Goal: Task Accomplishment & Management: Complete application form

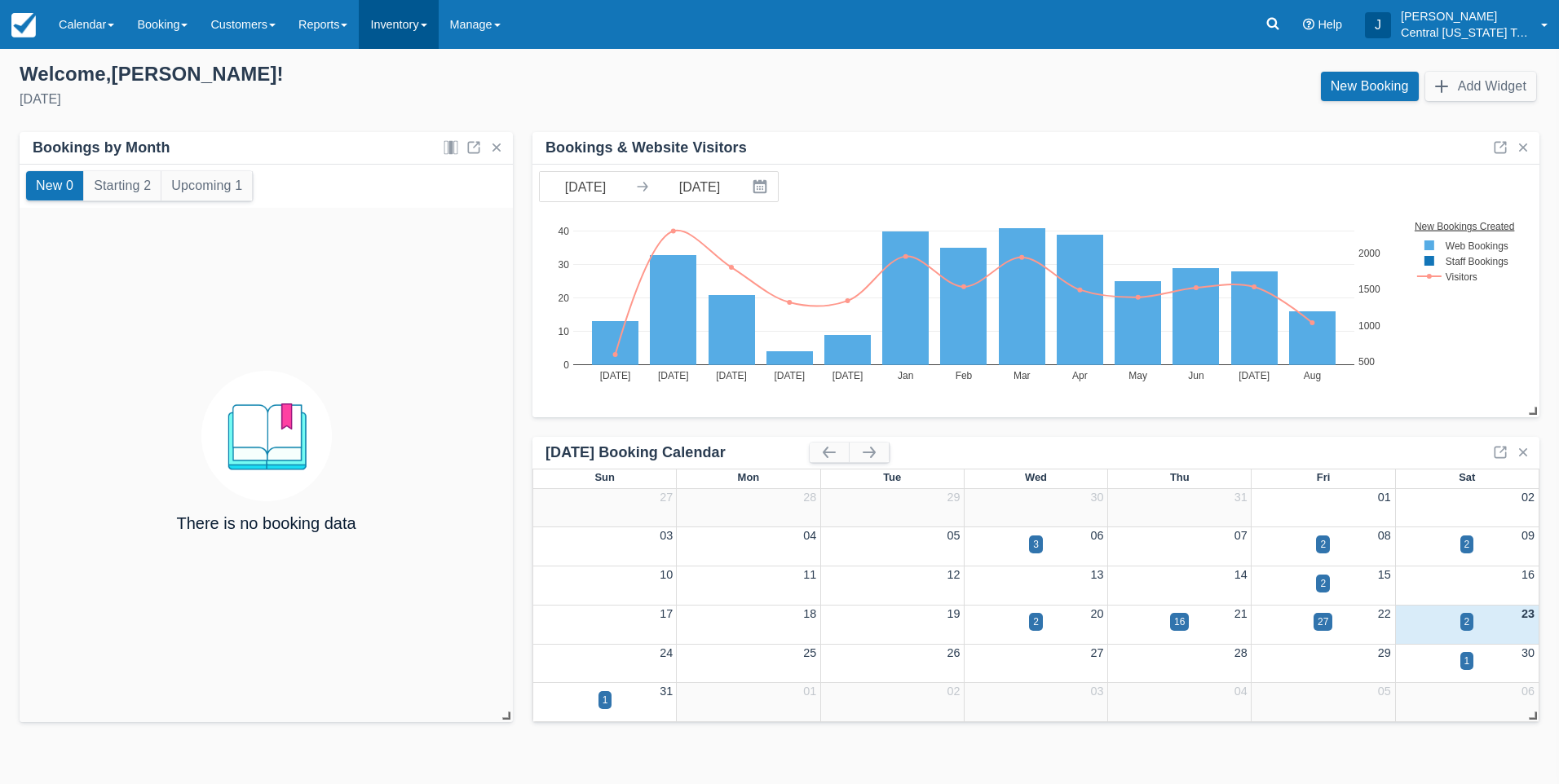
click at [436, 44] on link "Inventory" at bounding box center [398, 24] width 79 height 49
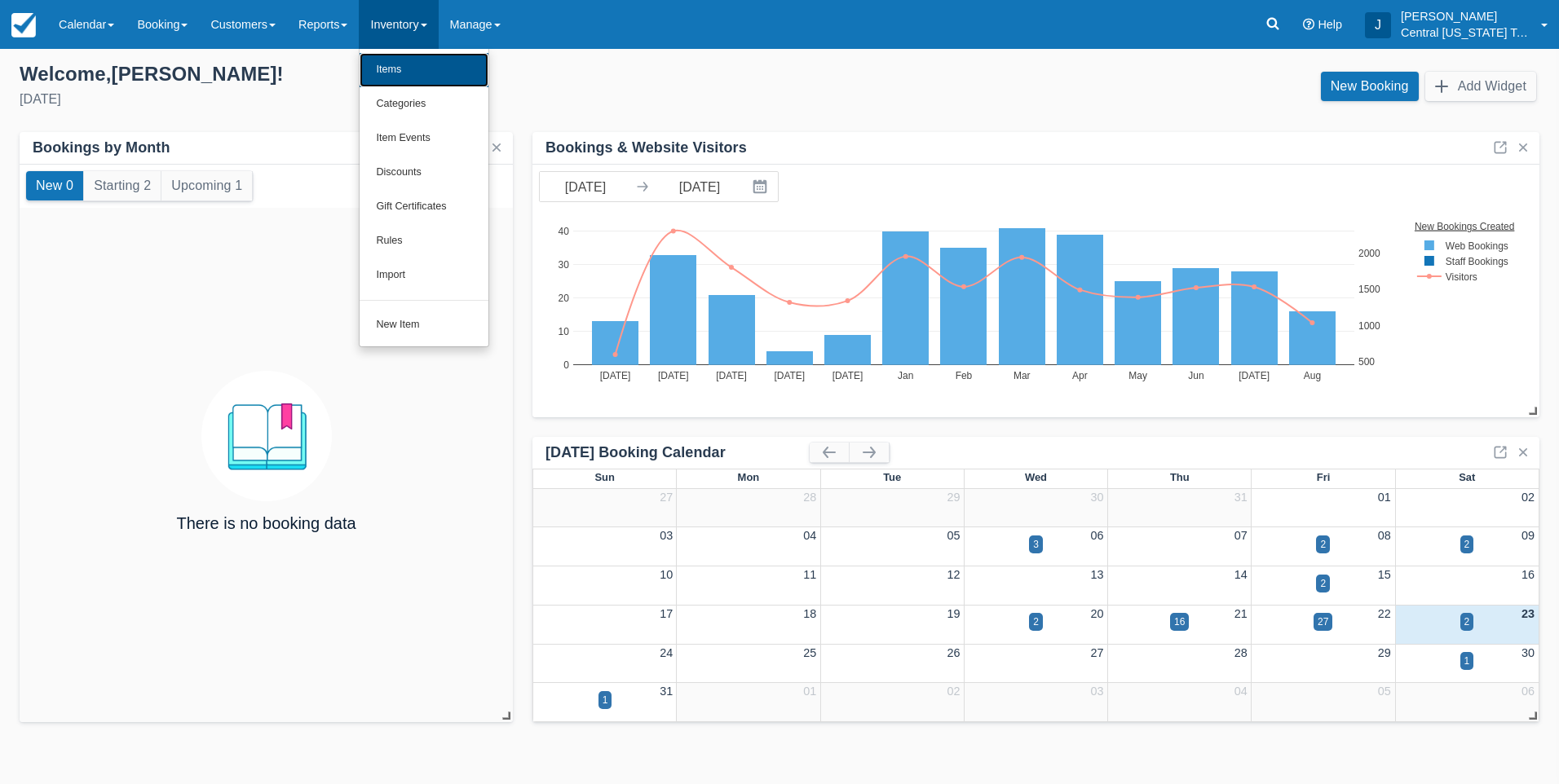
click at [428, 77] on link "Items" at bounding box center [423, 69] width 129 height 34
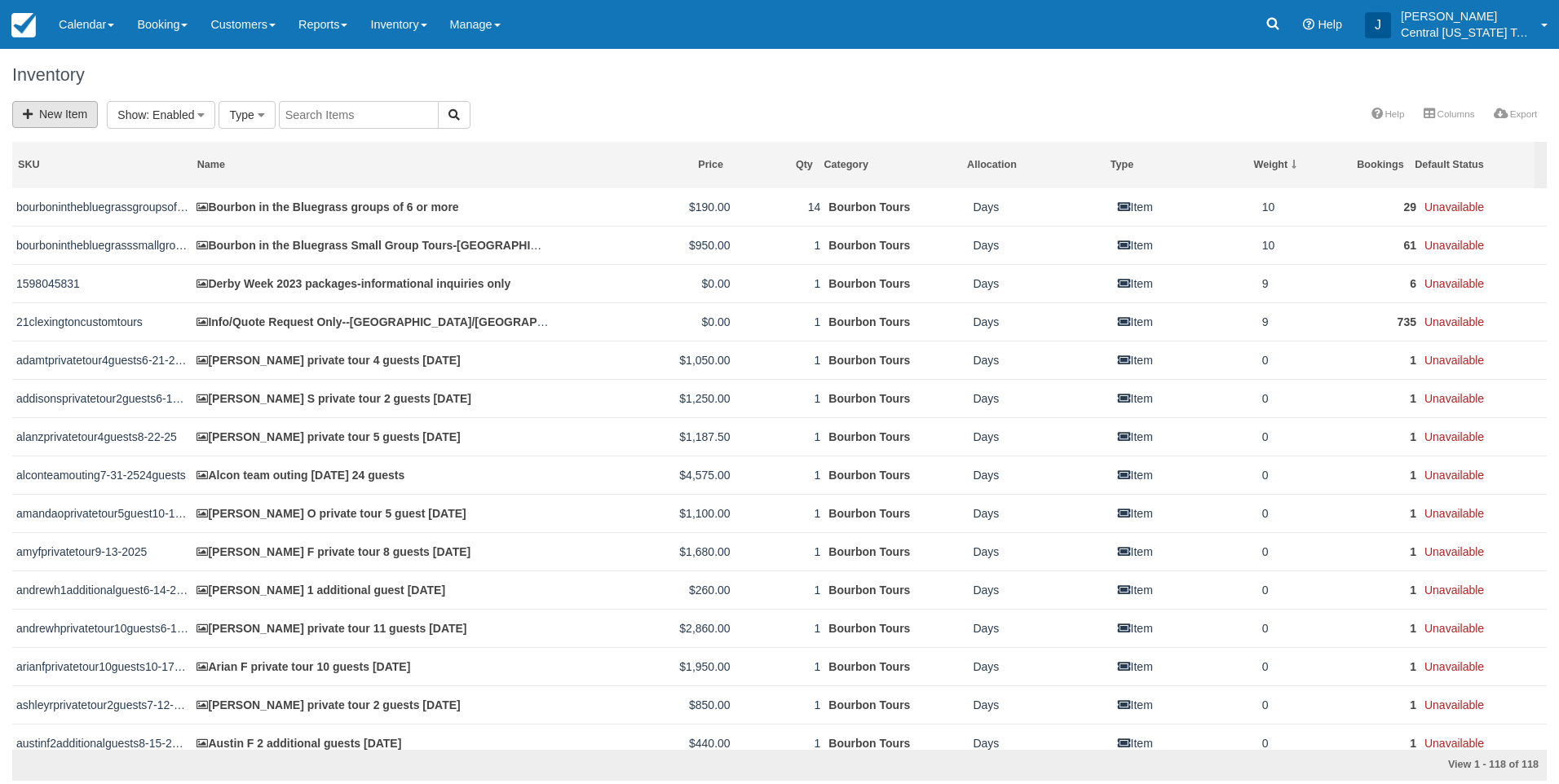
click at [48, 110] on link "New Item" at bounding box center [55, 114] width 85 height 27
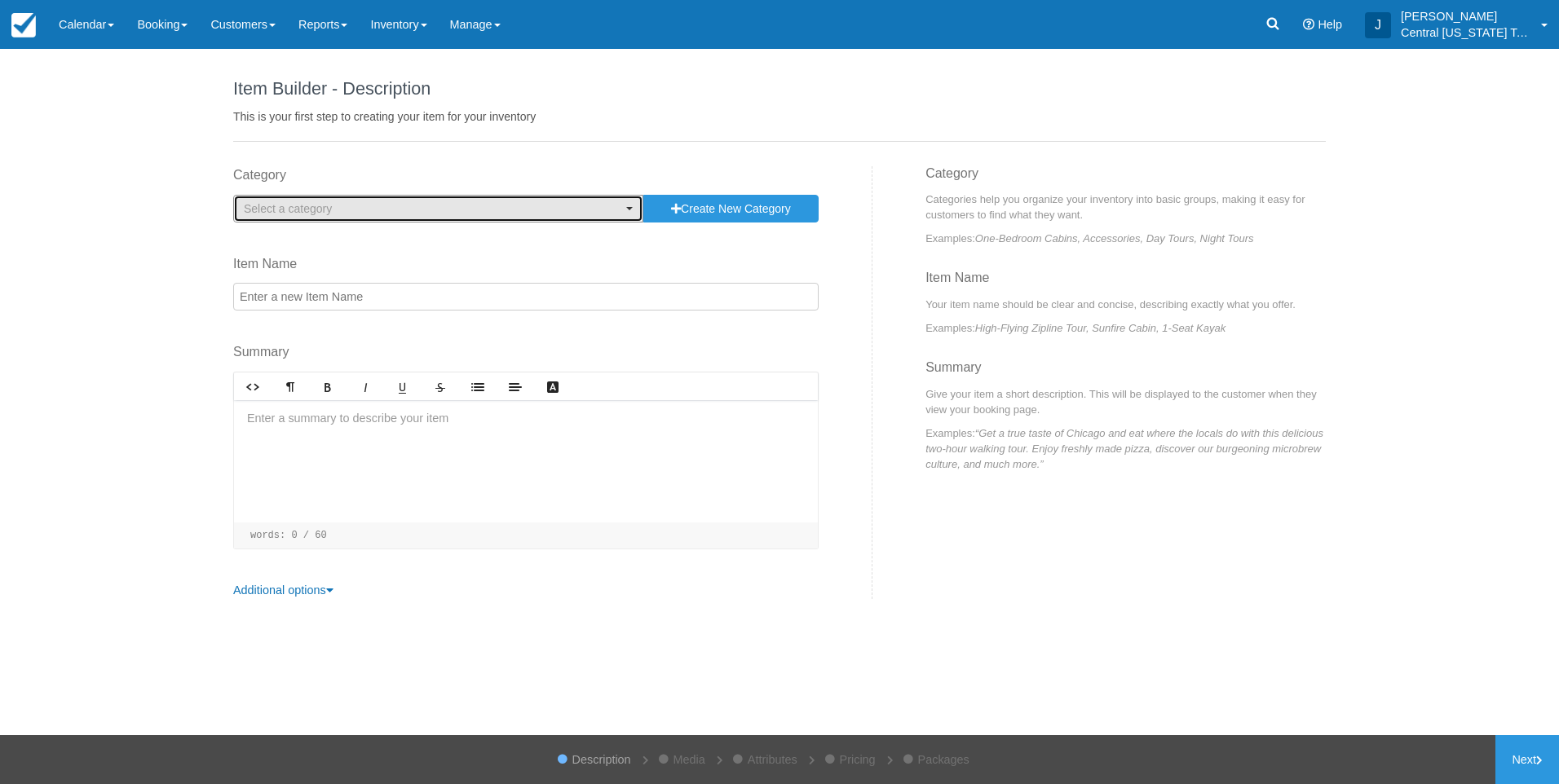
click at [307, 215] on span "Select a category" at bounding box center [287, 208] width 88 height 13
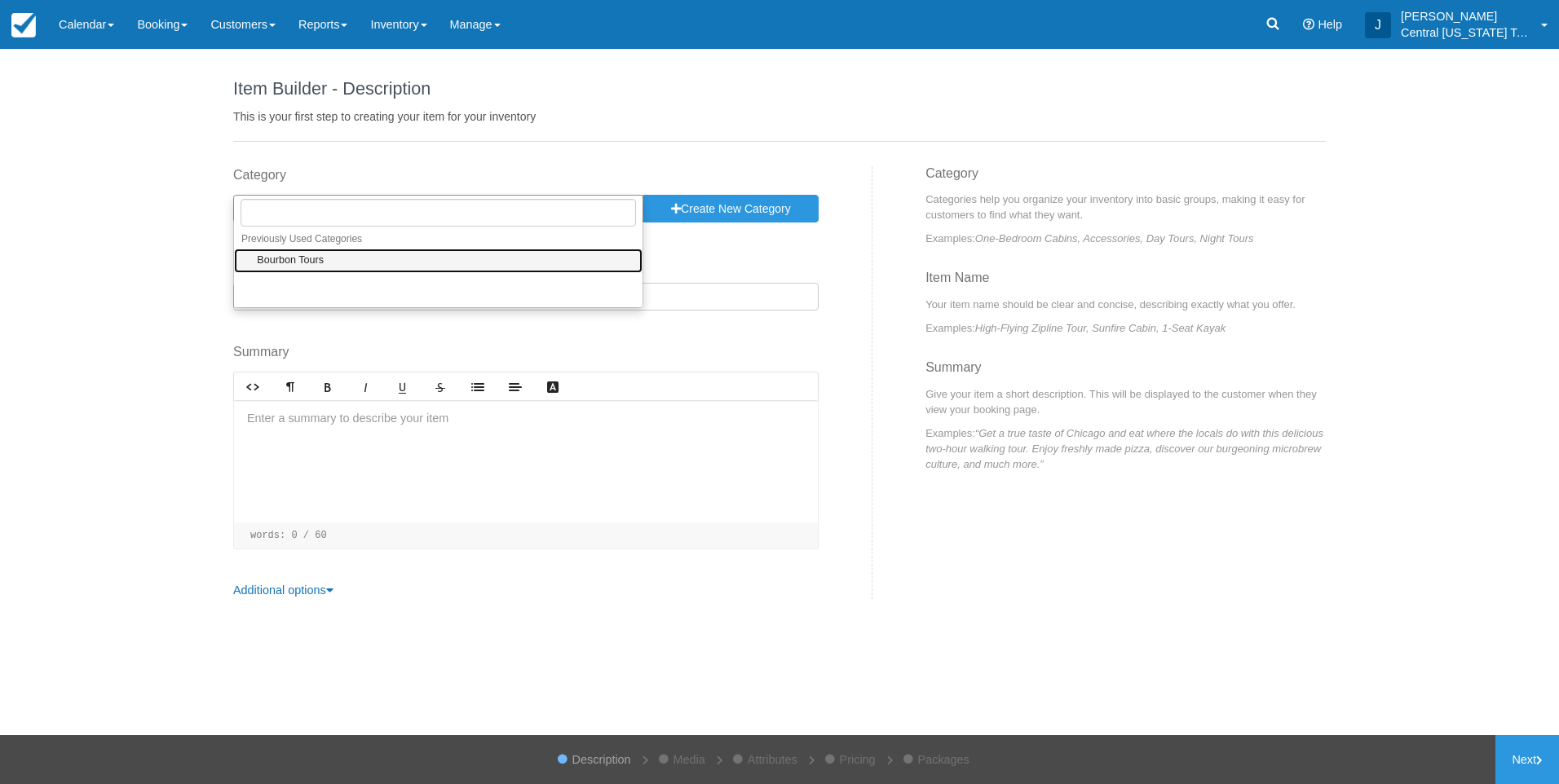
click at [311, 267] on span "Bourbon Tours" at bounding box center [290, 261] width 67 height 15
select select "1"
drag, startPoint x: 331, startPoint y: 301, endPoint x: 339, endPoint y: 298, distance: 8.5
click at [331, 301] on input "Item Name" at bounding box center [526, 297] width 585 height 28
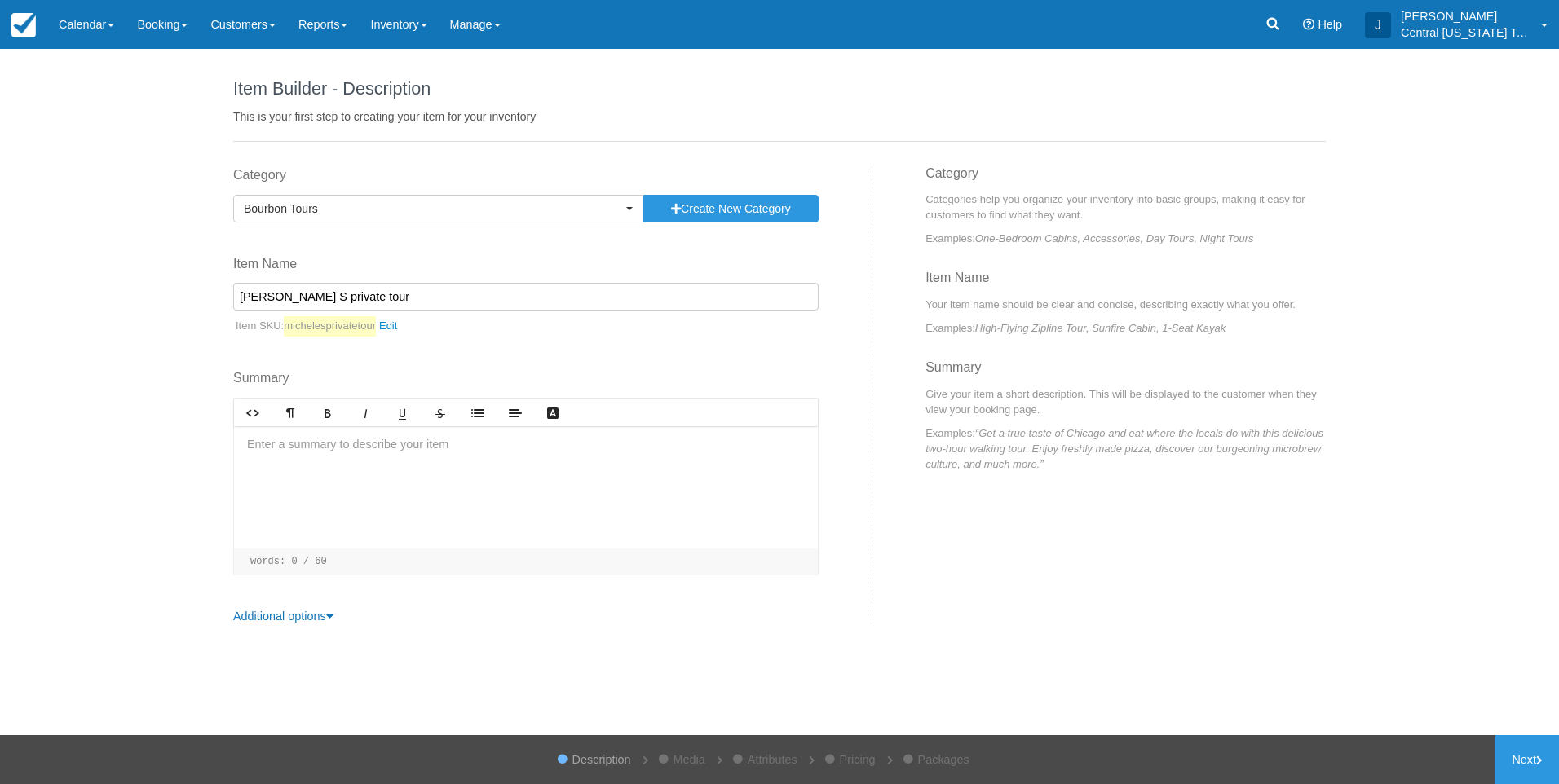
click at [375, 295] on input "Michele S private tour" at bounding box center [526, 297] width 585 height 28
click at [495, 249] on div "Category Bourbon Tours Previously Used Categories Select a category Bourbon Tou…" at bounding box center [547, 396] width 652 height 459
click at [468, 291] on input "Michele S private tour" at bounding box center [526, 297] width 585 height 28
click at [535, 306] on input "Michele S private tour" at bounding box center [526, 297] width 585 height 28
click at [493, 237] on div "Category Bourbon Tours Previously Used Categories Select a category Bourbon Tou…" at bounding box center [547, 396] width 652 height 459
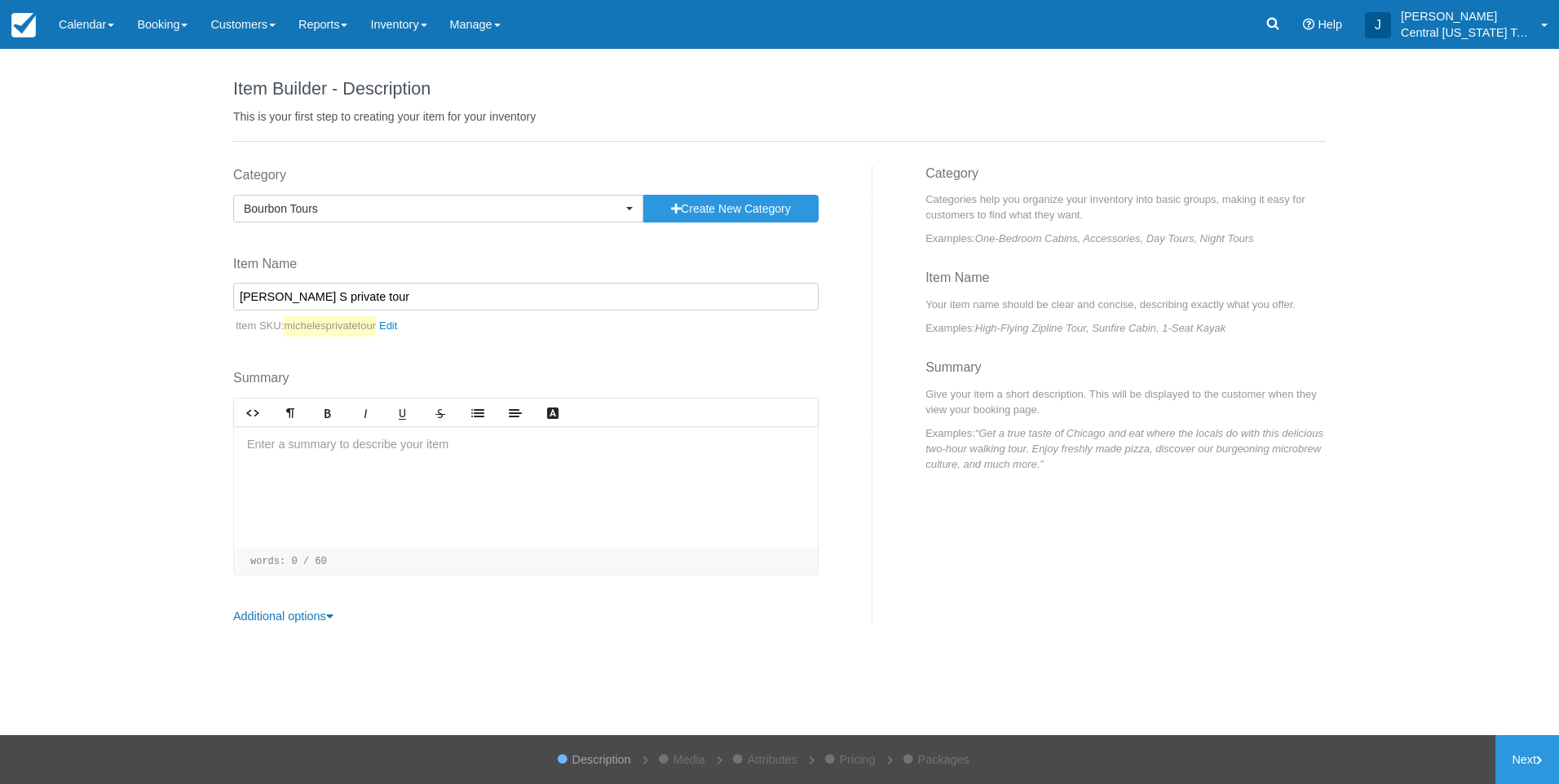
click at [372, 295] on input "Michele S private tour" at bounding box center [526, 297] width 585 height 28
drag, startPoint x: 498, startPoint y: 298, endPoint x: 361, endPoint y: 293, distance: 137.1
click at [361, 293] on input "Michele S private tour" at bounding box center [526, 297] width 585 height 28
click at [537, 292] on input "Michele S private tour" at bounding box center [526, 297] width 585 height 28
click at [420, 296] on input "Michele S private tour" at bounding box center [526, 297] width 585 height 28
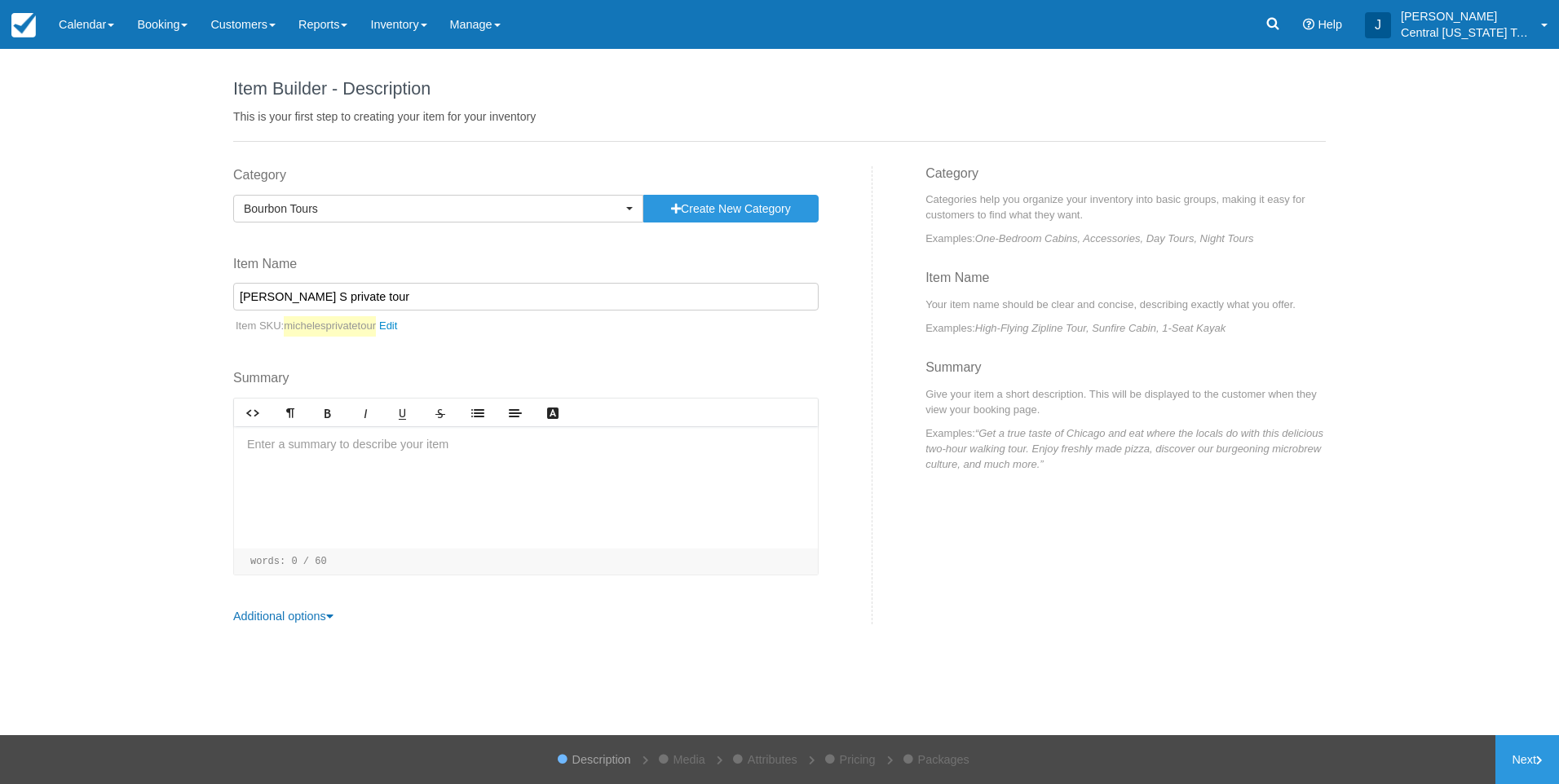
click at [455, 298] on input "Michele S private tour" at bounding box center [526, 297] width 585 height 28
type input "[PERSON_NAME] S private tour 6 guests [DATE]"
click at [407, 476] on div at bounding box center [526, 488] width 584 height 122
click at [397, 442] on div at bounding box center [526, 488] width 584 height 122
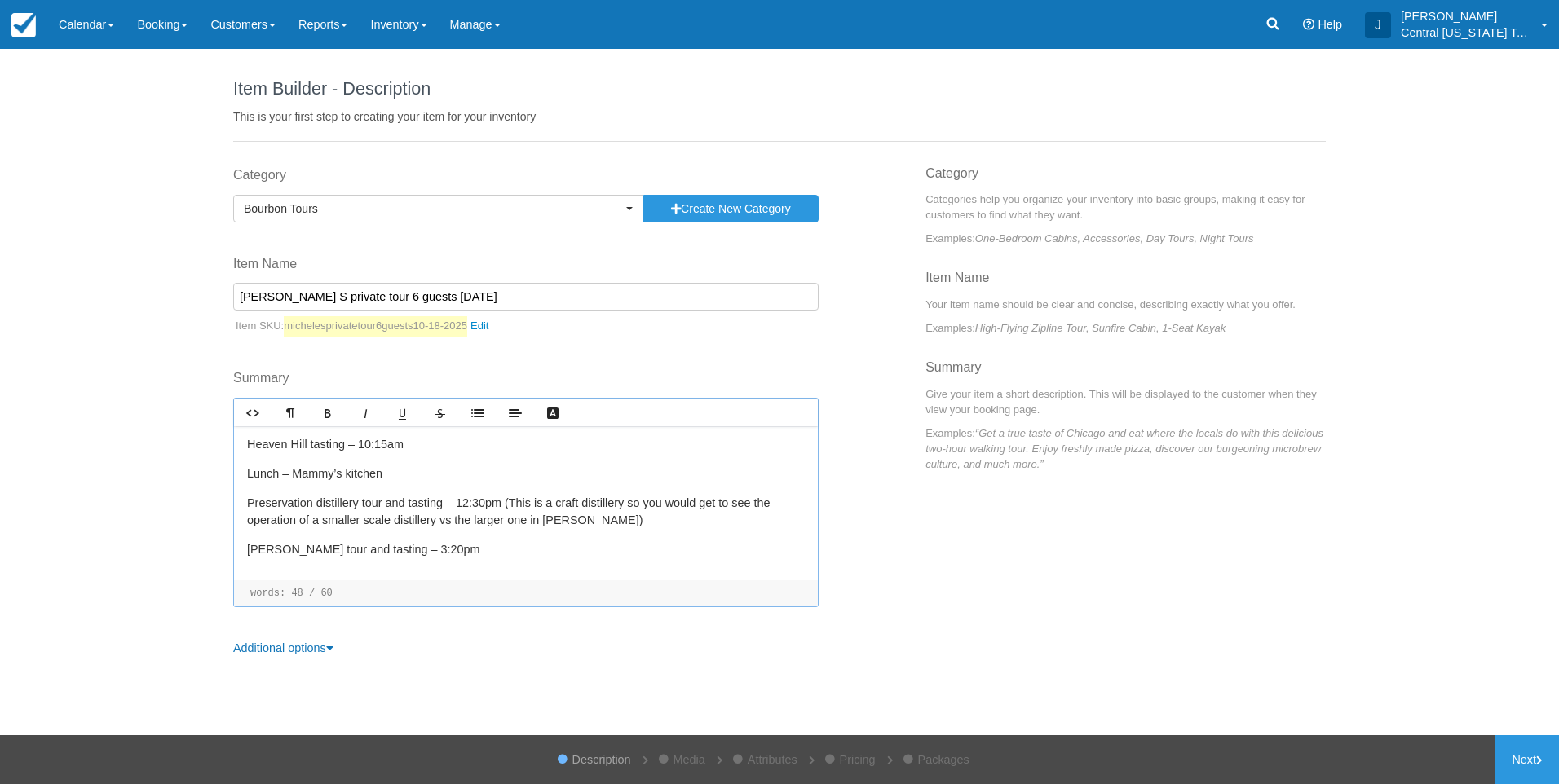
click at [640, 526] on p "Preservation distillery tour and tasting – 12:30pm (This is a craft distillery …" at bounding box center [526, 513] width 557 height 35
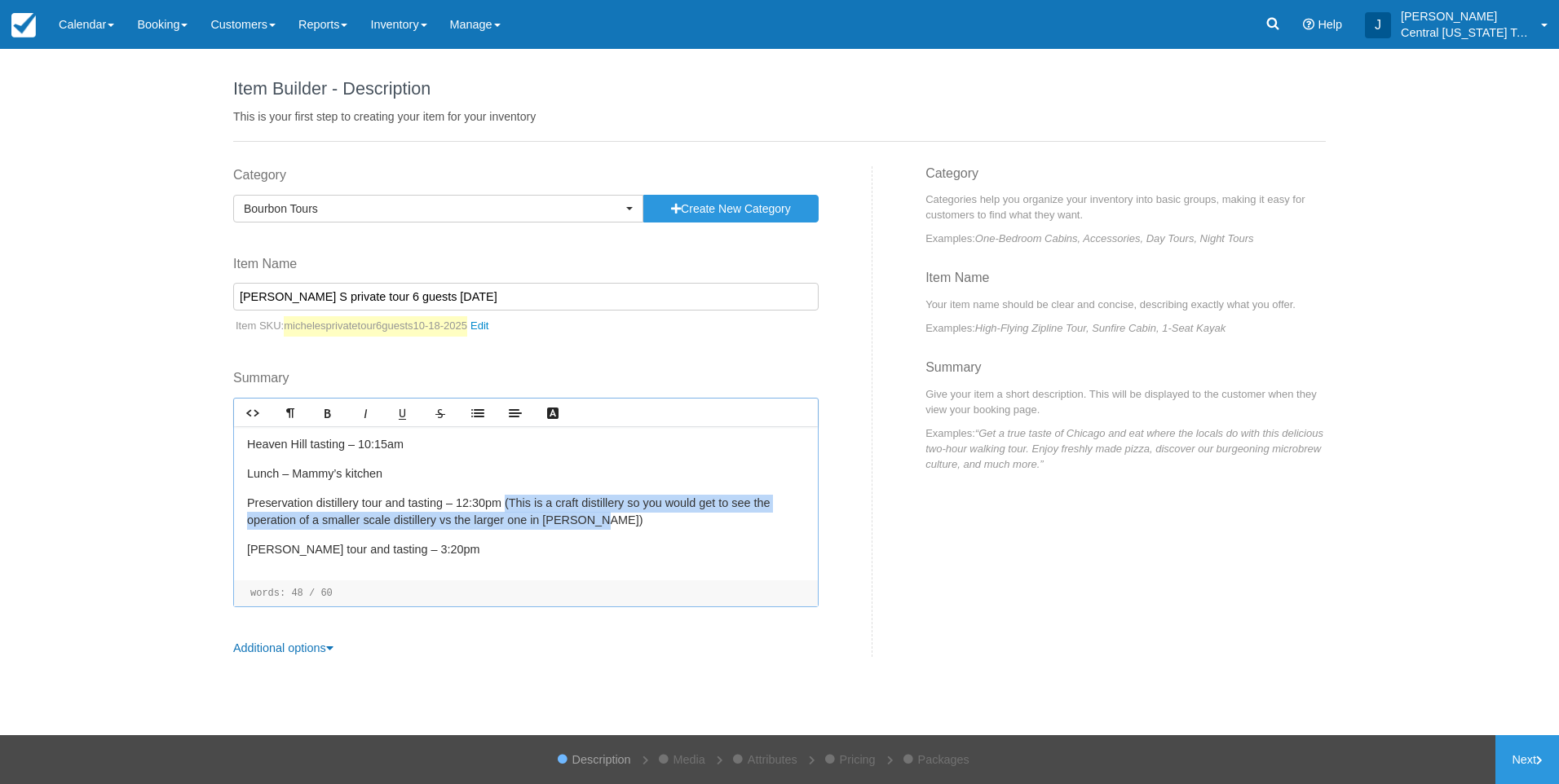
drag, startPoint x: 654, startPoint y: 527, endPoint x: 511, endPoint y: 494, distance: 146.8
click at [511, 495] on p "Preservation distillery tour and tasting – 12:30pm (This is a craft distillery …" at bounding box center [526, 513] width 557 height 35
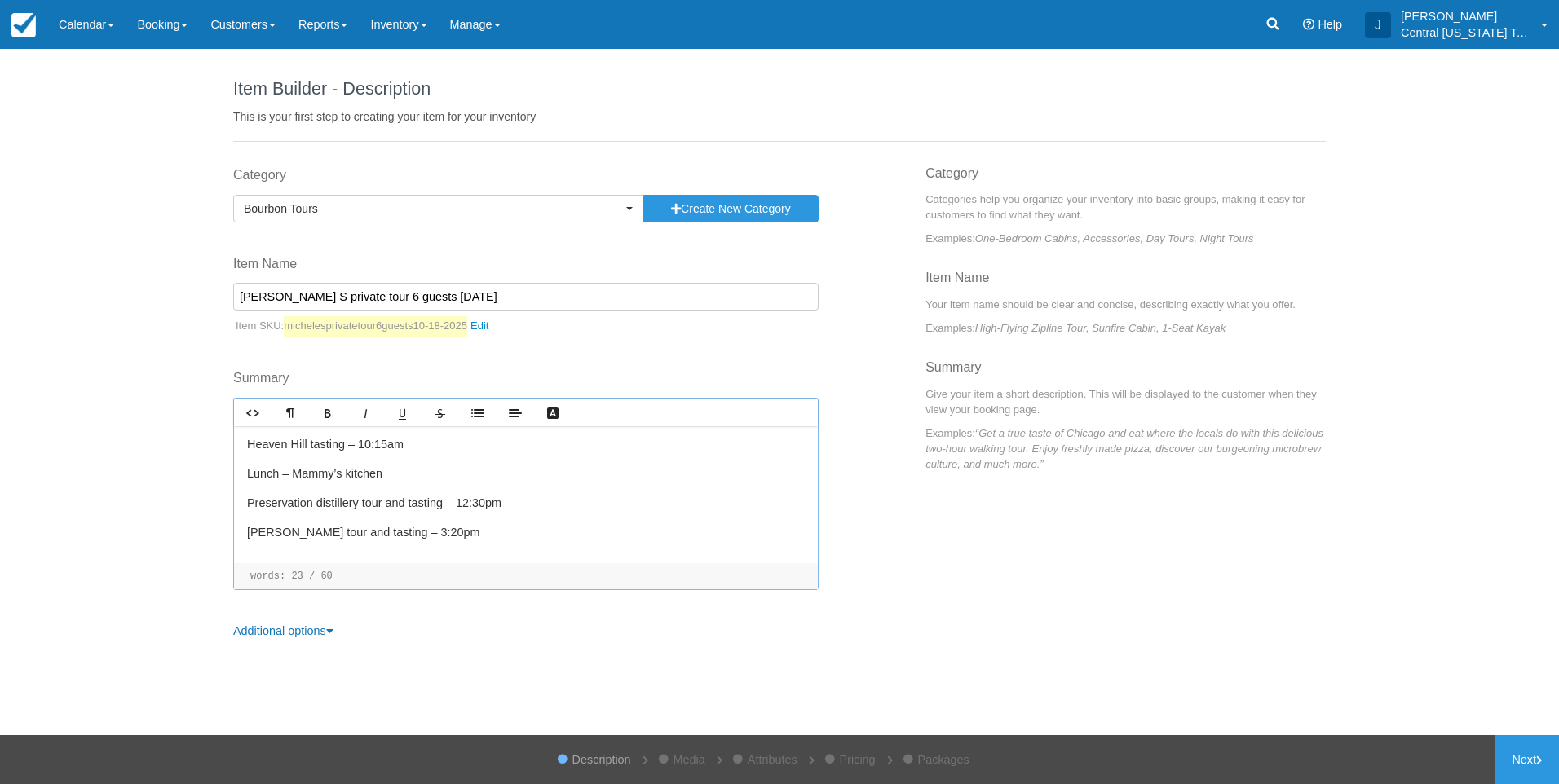
click at [481, 534] on p "[PERSON_NAME] tour and tasting – 3:20pm" at bounding box center [526, 532] width 557 height 18
click at [368, 565] on p "﻿ ﻿ ﻿" at bounding box center [526, 562] width 557 height 18
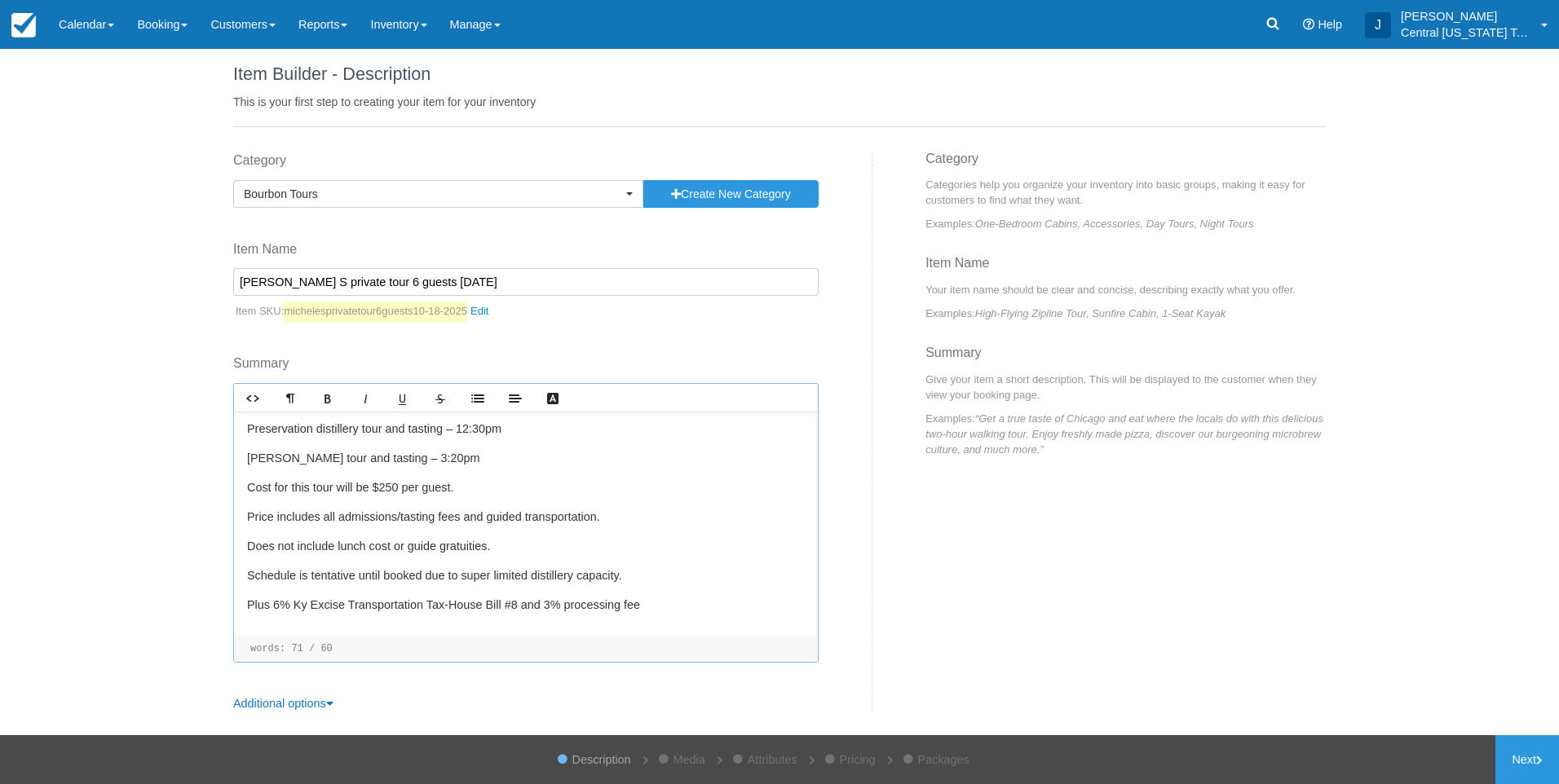
scroll to position [16, 0]
click at [1514, 770] on link "Next" at bounding box center [1527, 760] width 64 height 49
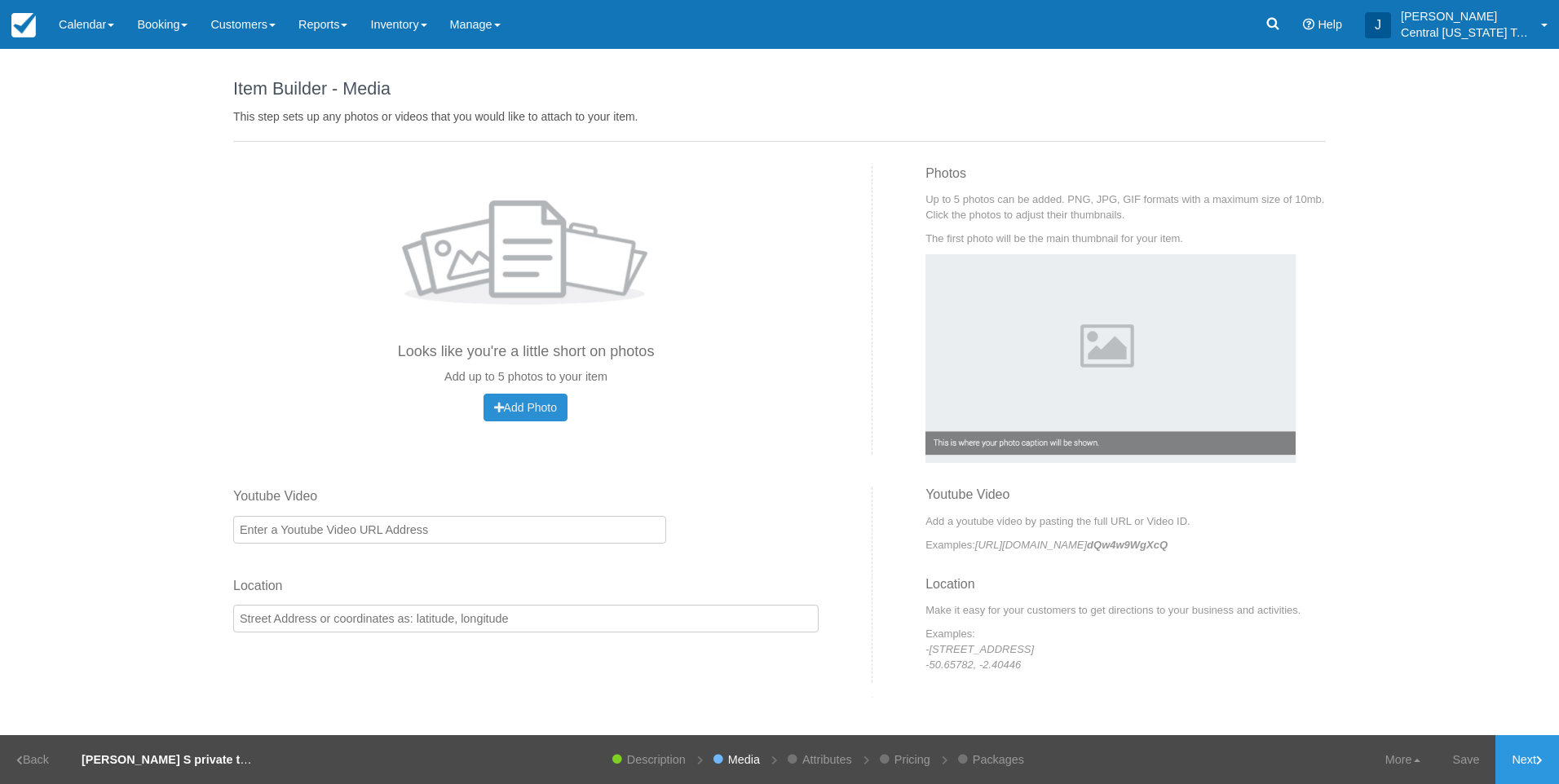
click at [517, 415] on button "Add Photo Uploading..." at bounding box center [525, 407] width 84 height 28
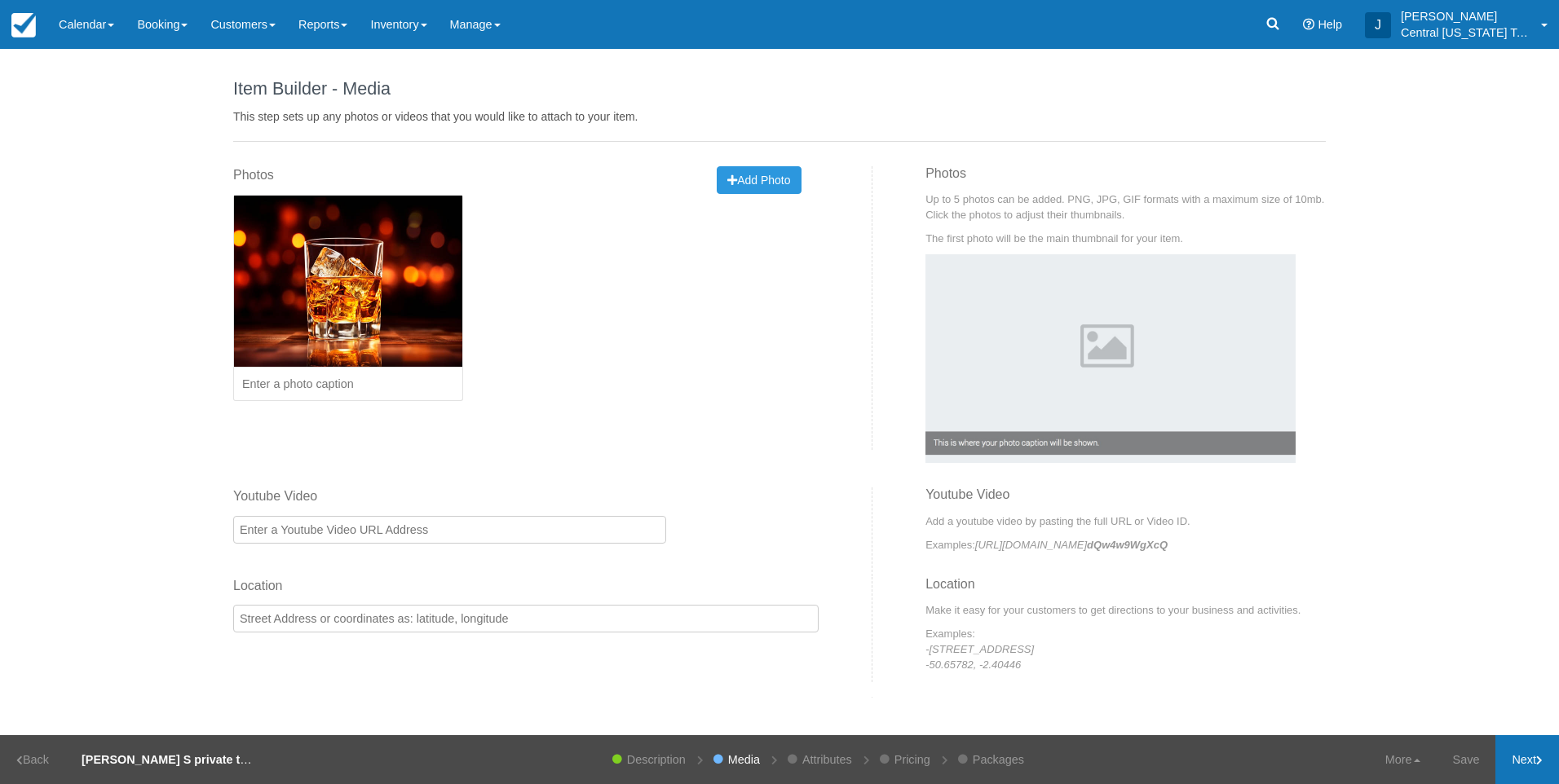
click at [1543, 774] on link "Next" at bounding box center [1527, 760] width 64 height 49
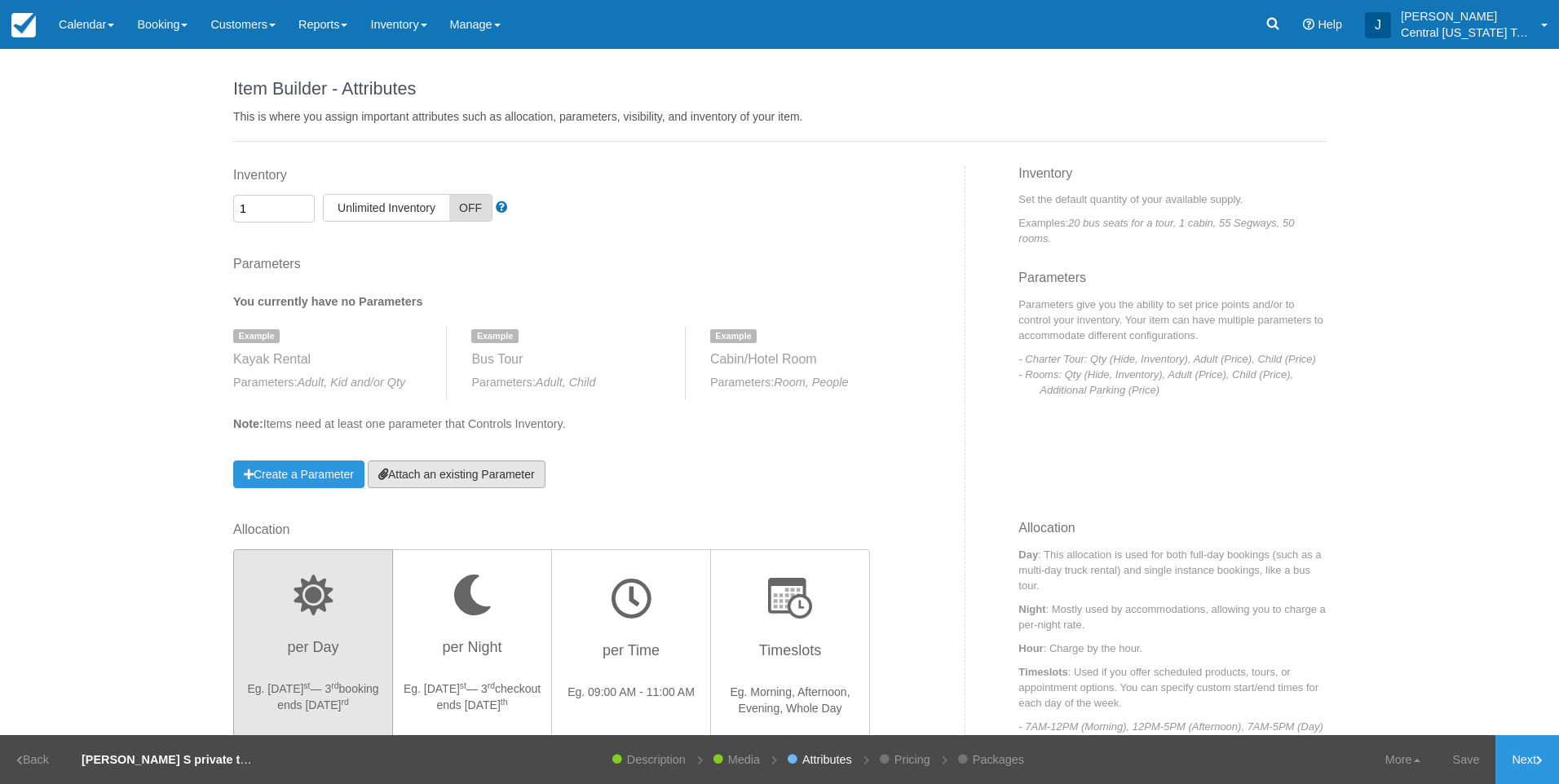
click at [509, 468] on link "Attach an existing Parameter" at bounding box center [456, 475] width 178 height 28
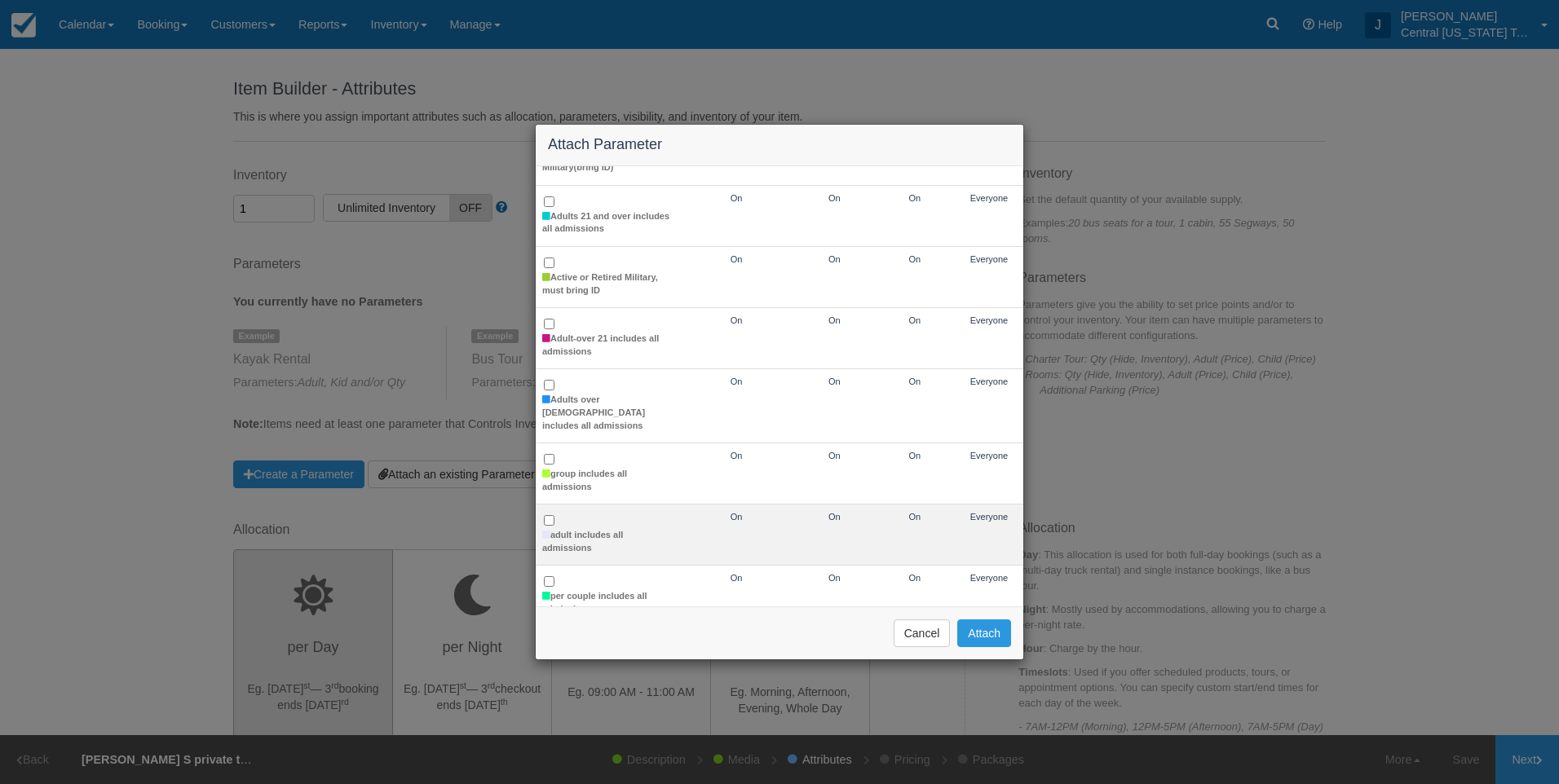
scroll to position [244, 0]
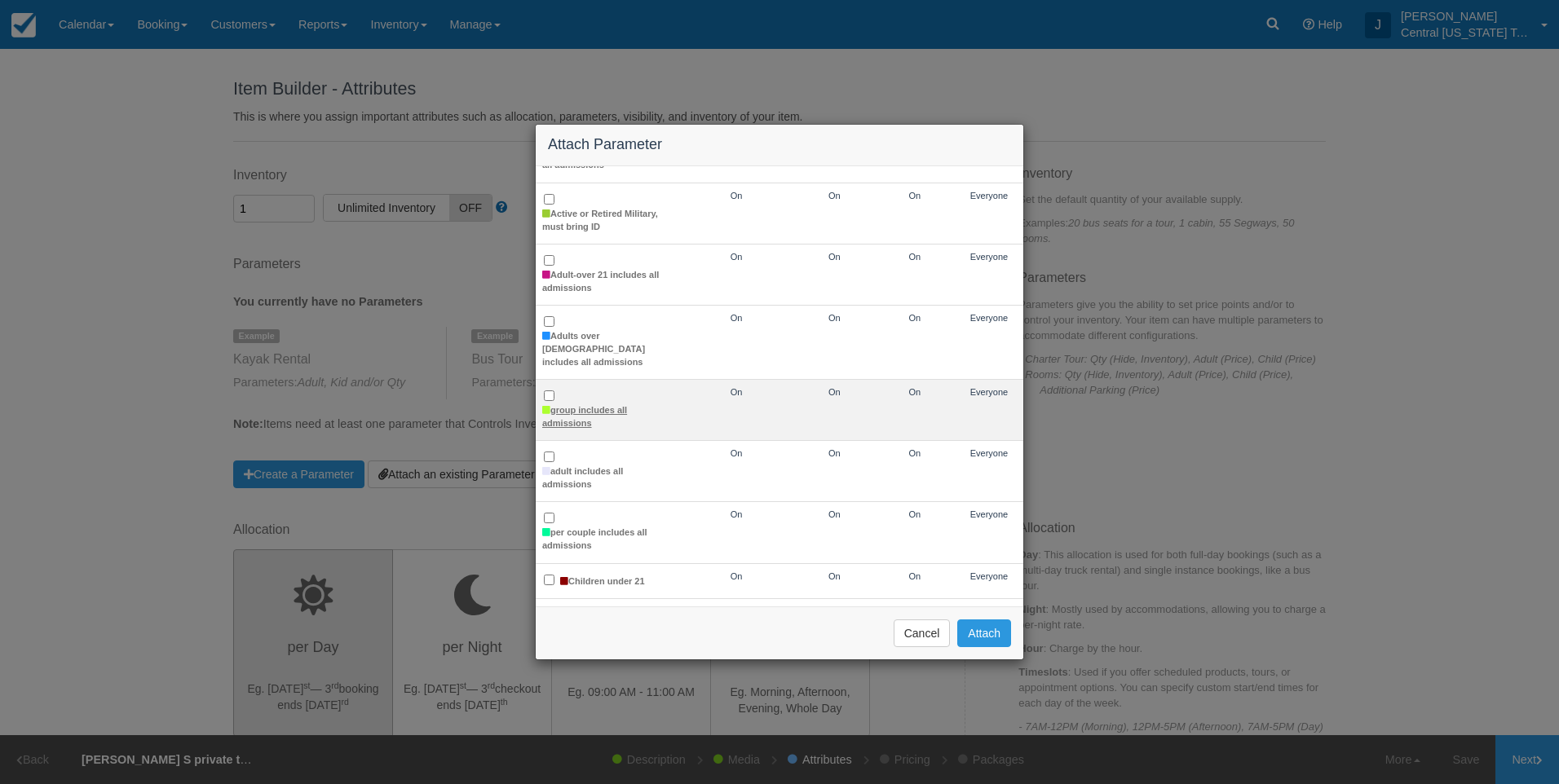
click at [599, 415] on label "group includes all admissions" at bounding box center [607, 417] width 130 height 25
click at [555, 401] on input "group includes all admissions" at bounding box center [549, 395] width 10 height 10
checkbox input "true"
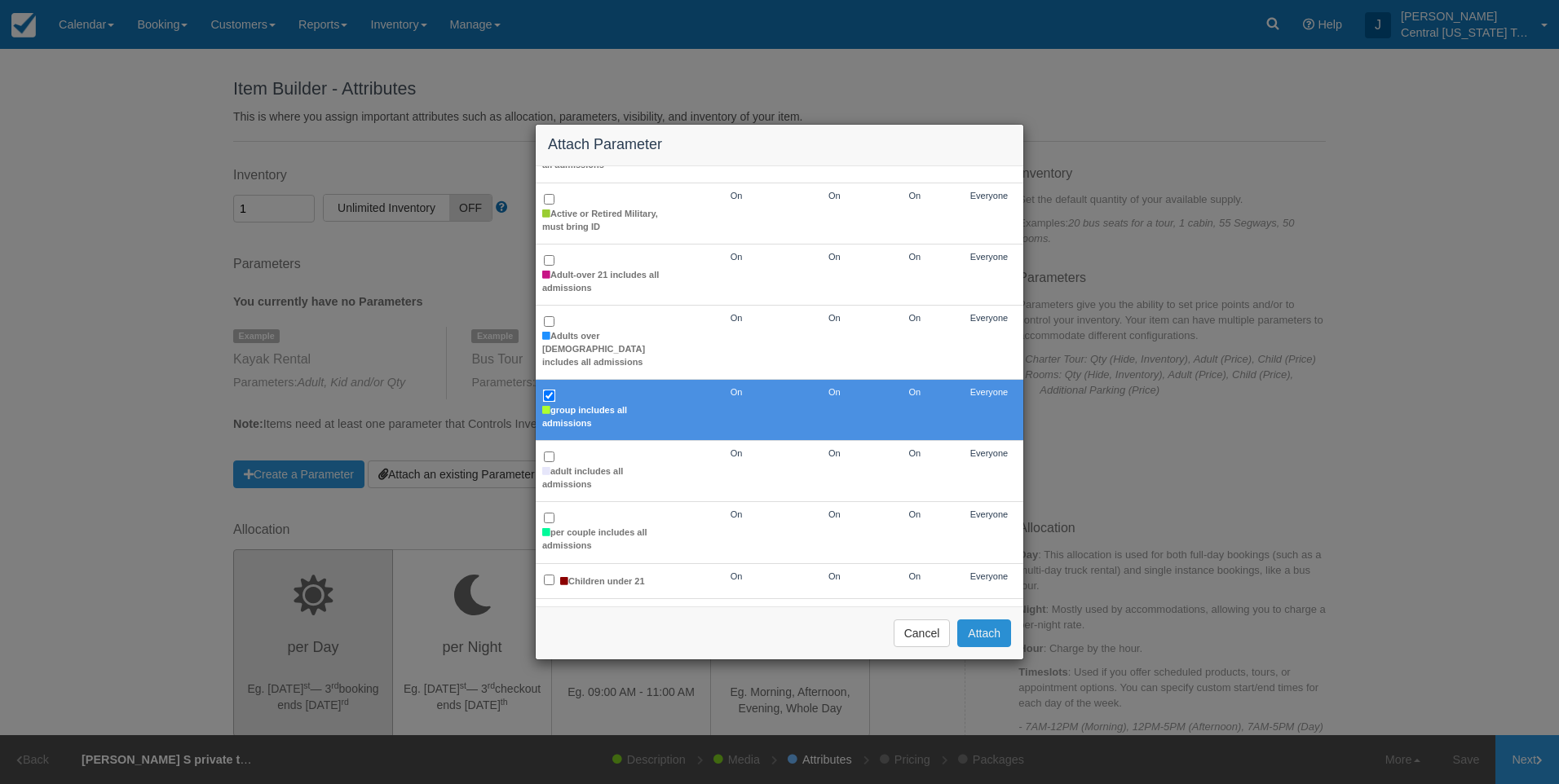
click at [989, 638] on button "Attach" at bounding box center [984, 633] width 54 height 28
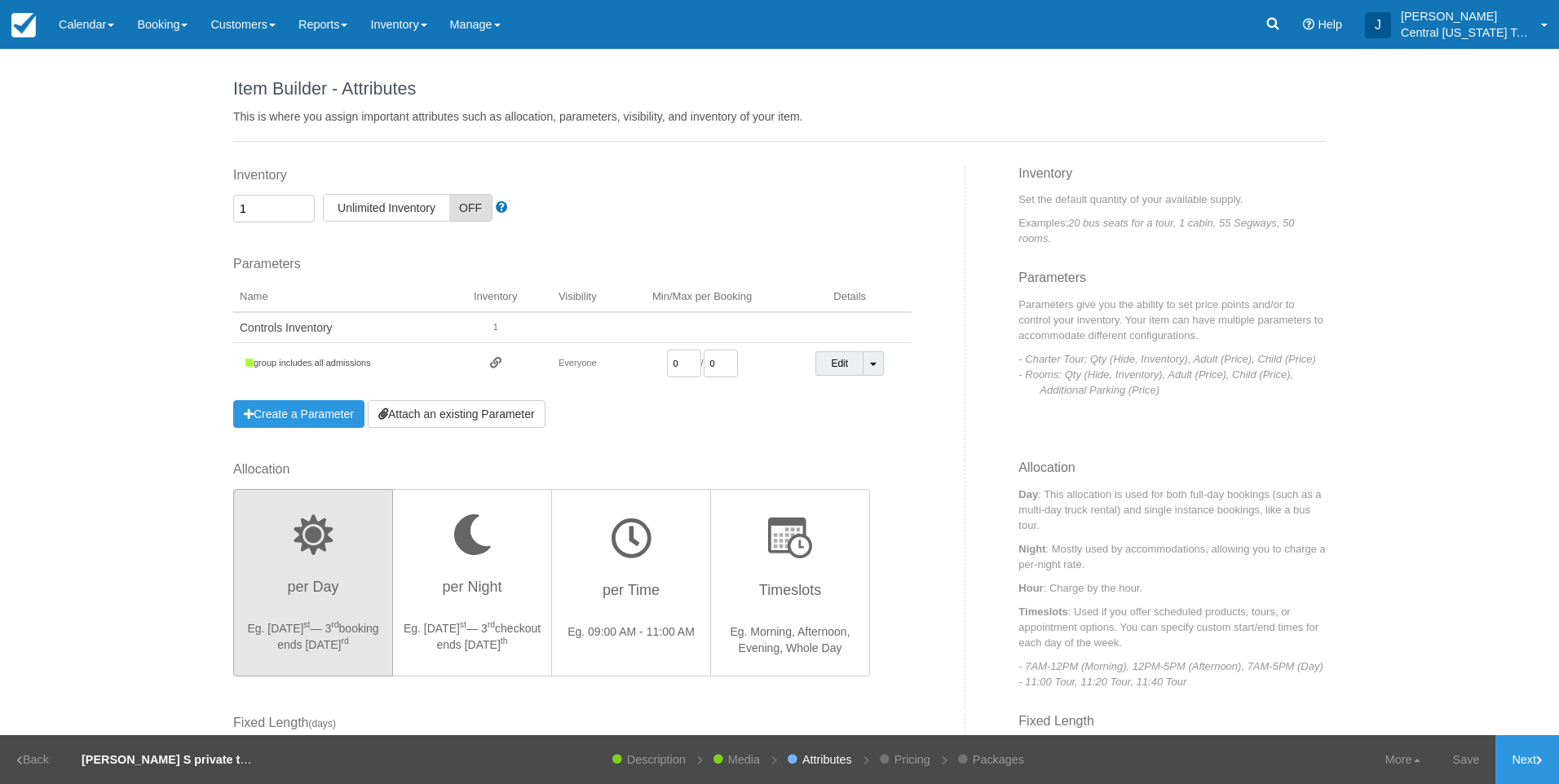
drag, startPoint x: 681, startPoint y: 358, endPoint x: 575, endPoint y: 355, distance: 106.0
click at [581, 361] on tr "group includes all admissions Everyone 0 / 0 Edit Toggle Dropdown Detach Parame…" at bounding box center [572, 364] width 679 height 42
type input "1"
click at [671, 434] on div "Inventory 1 Unlimited ON Unlimited Inventory OFF This item is a Product Groupin…" at bounding box center [593, 314] width 744 height 294
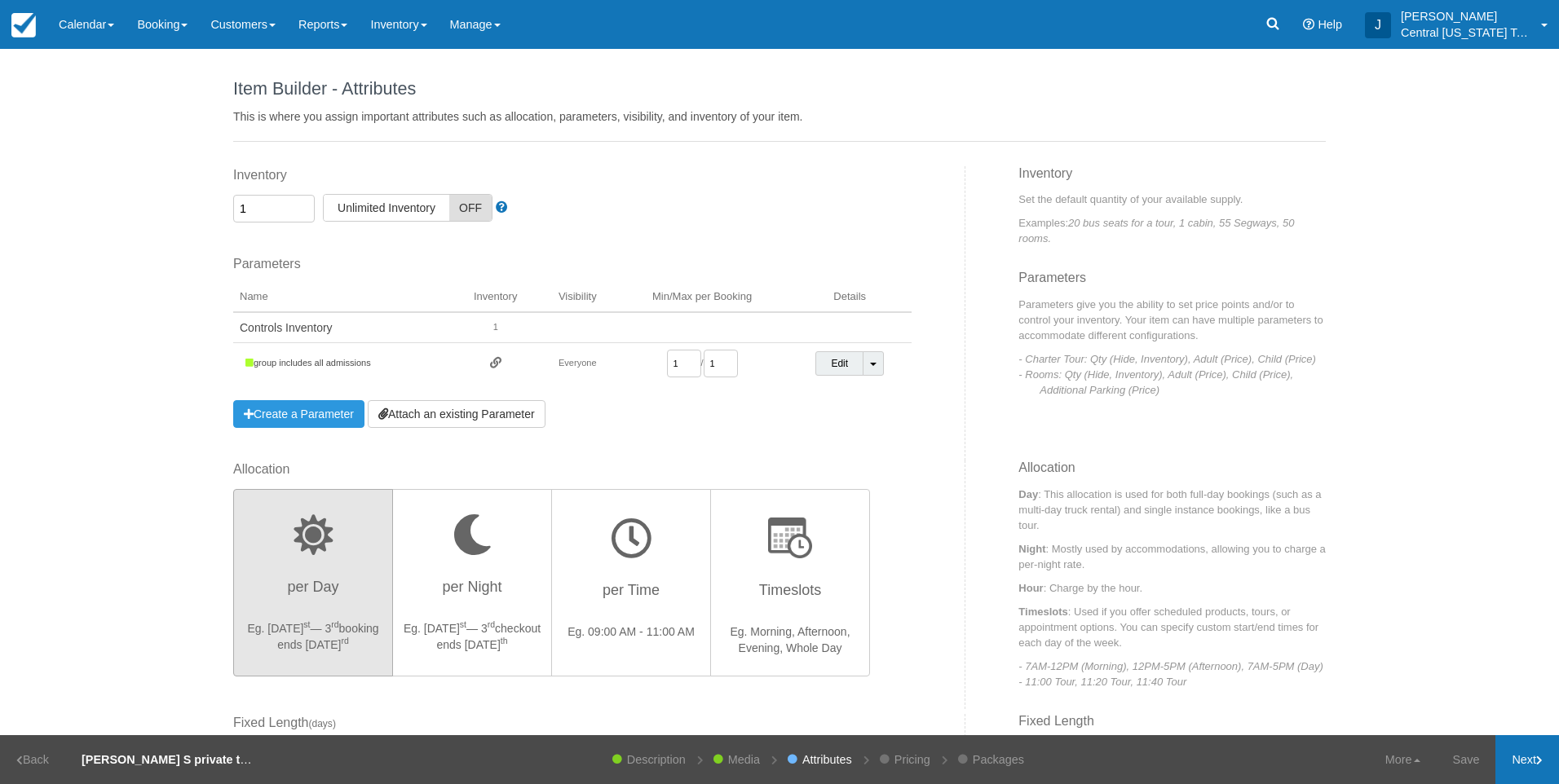
click at [1524, 758] on link "Next" at bounding box center [1527, 760] width 64 height 49
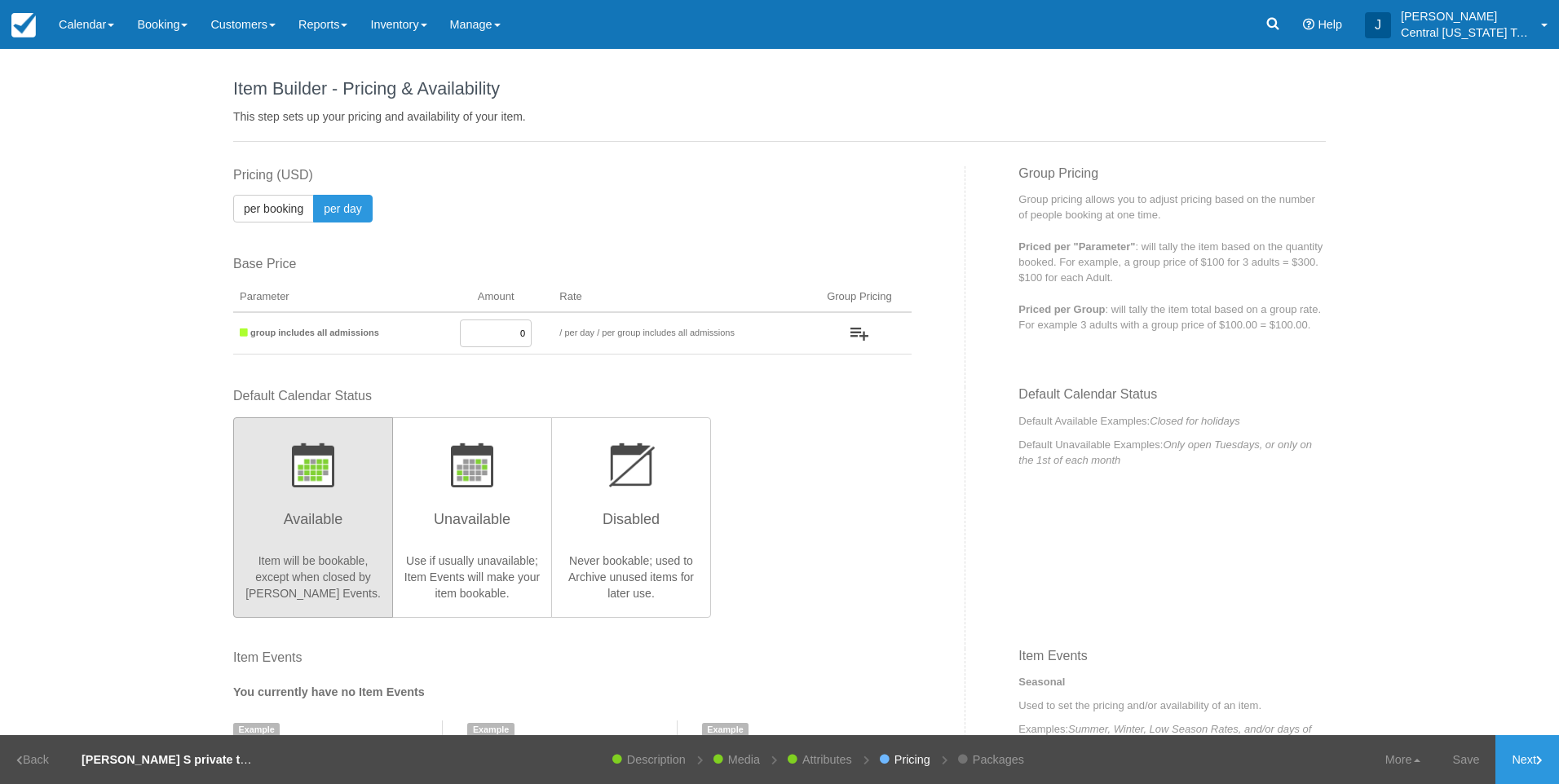
drag, startPoint x: 480, startPoint y: 330, endPoint x: 577, endPoint y: 328, distance: 97.0
click at [577, 328] on tr "group includes all admissions 0 / per booking per day / per group includes all …" at bounding box center [572, 333] width 679 height 43
type input "1500"
click at [770, 493] on div "Default Calendar Status Available Item will be bookable, except when closed by …" at bounding box center [572, 502] width 679 height 230
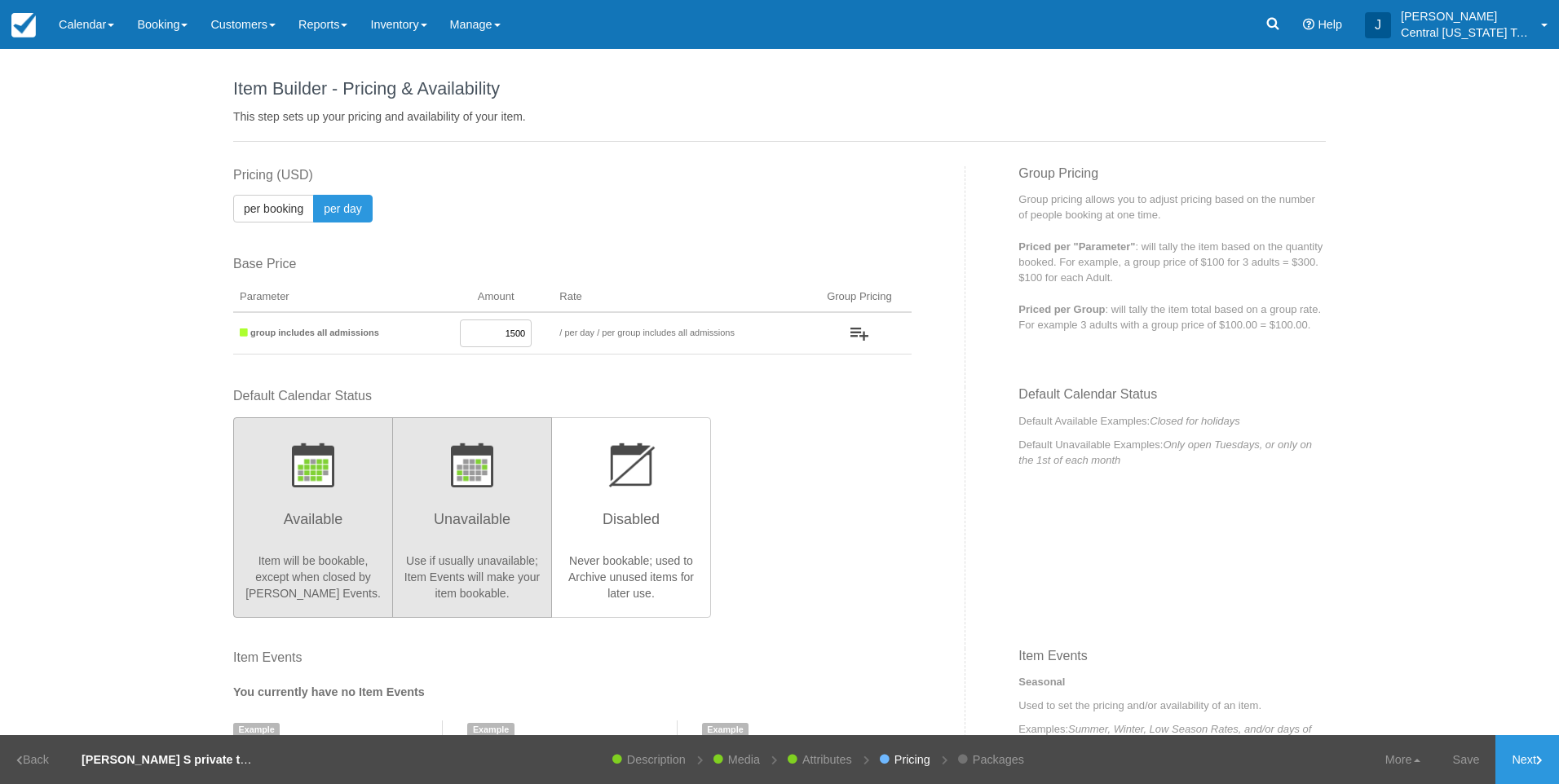
click at [489, 505] on h3 "Unavailable" at bounding box center [472, 524] width 139 height 41
radio input "true"
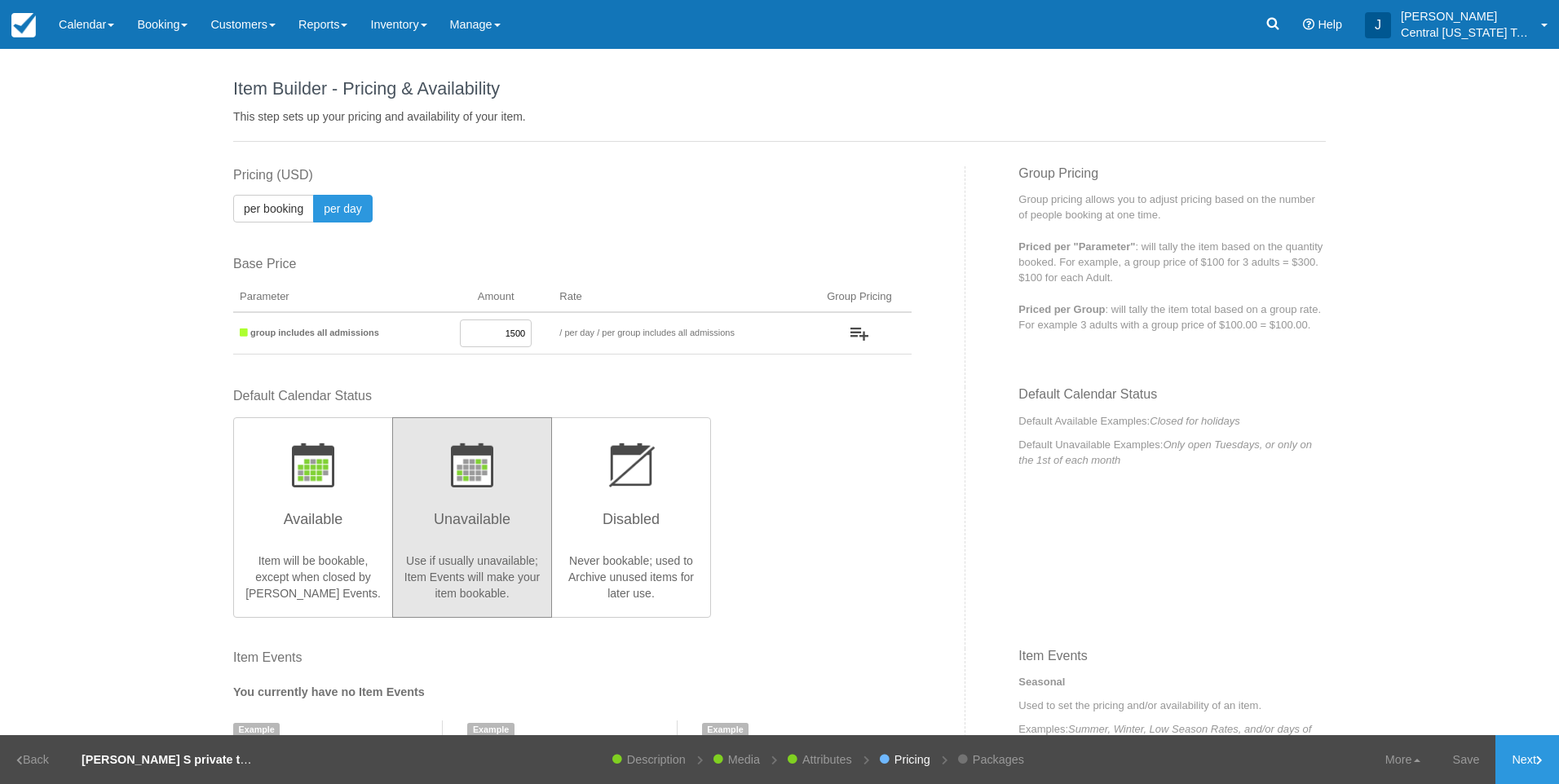
click at [804, 541] on div "Default Calendar Status Available Item will be bookable, except when closed by …" at bounding box center [572, 502] width 679 height 230
click at [1529, 753] on link "Next" at bounding box center [1527, 760] width 64 height 49
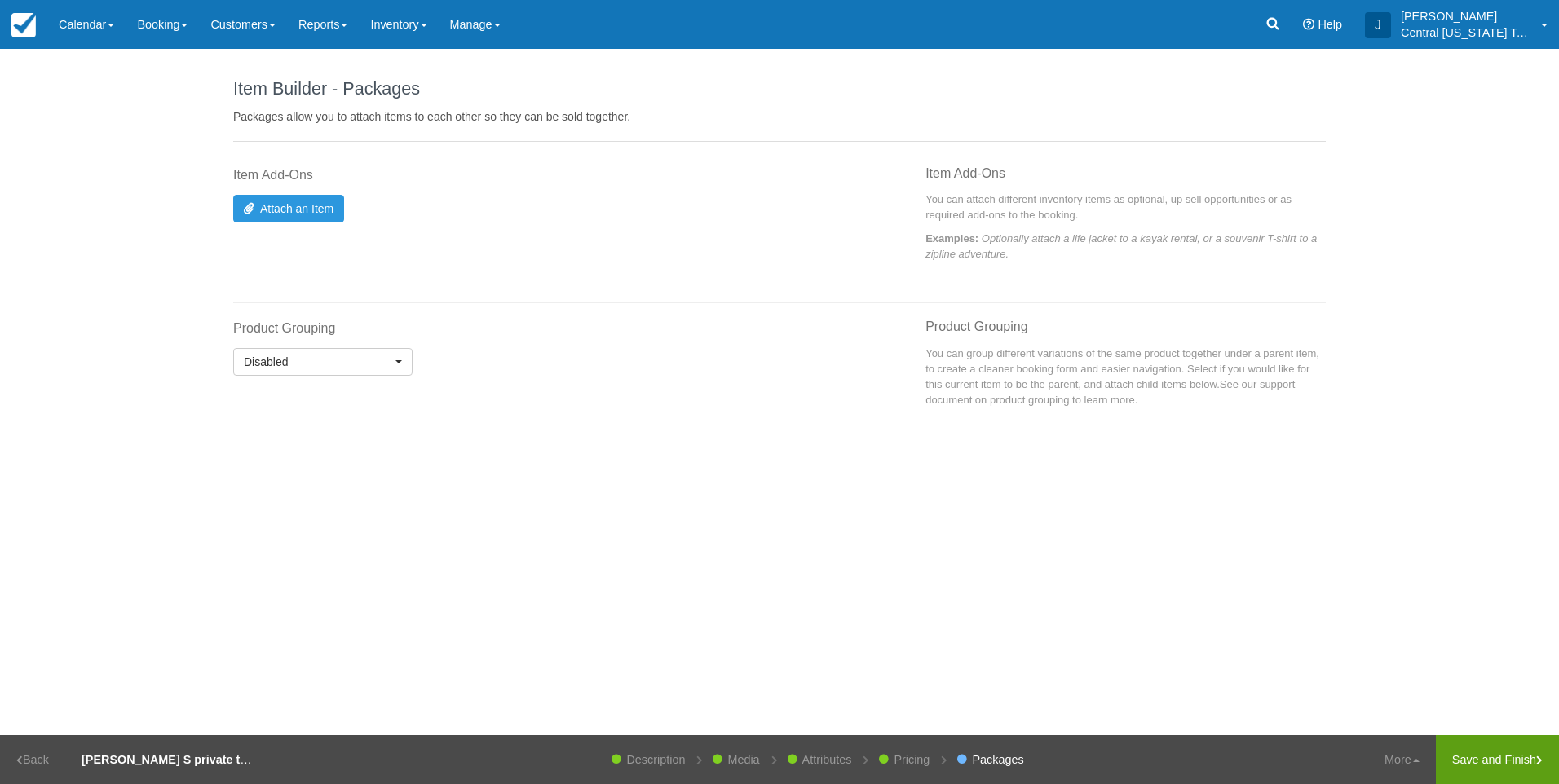
drag, startPoint x: 1521, startPoint y: 763, endPoint x: 1408, endPoint y: 673, distance: 144.5
click at [1520, 763] on link "Save and Finish" at bounding box center [1497, 760] width 123 height 49
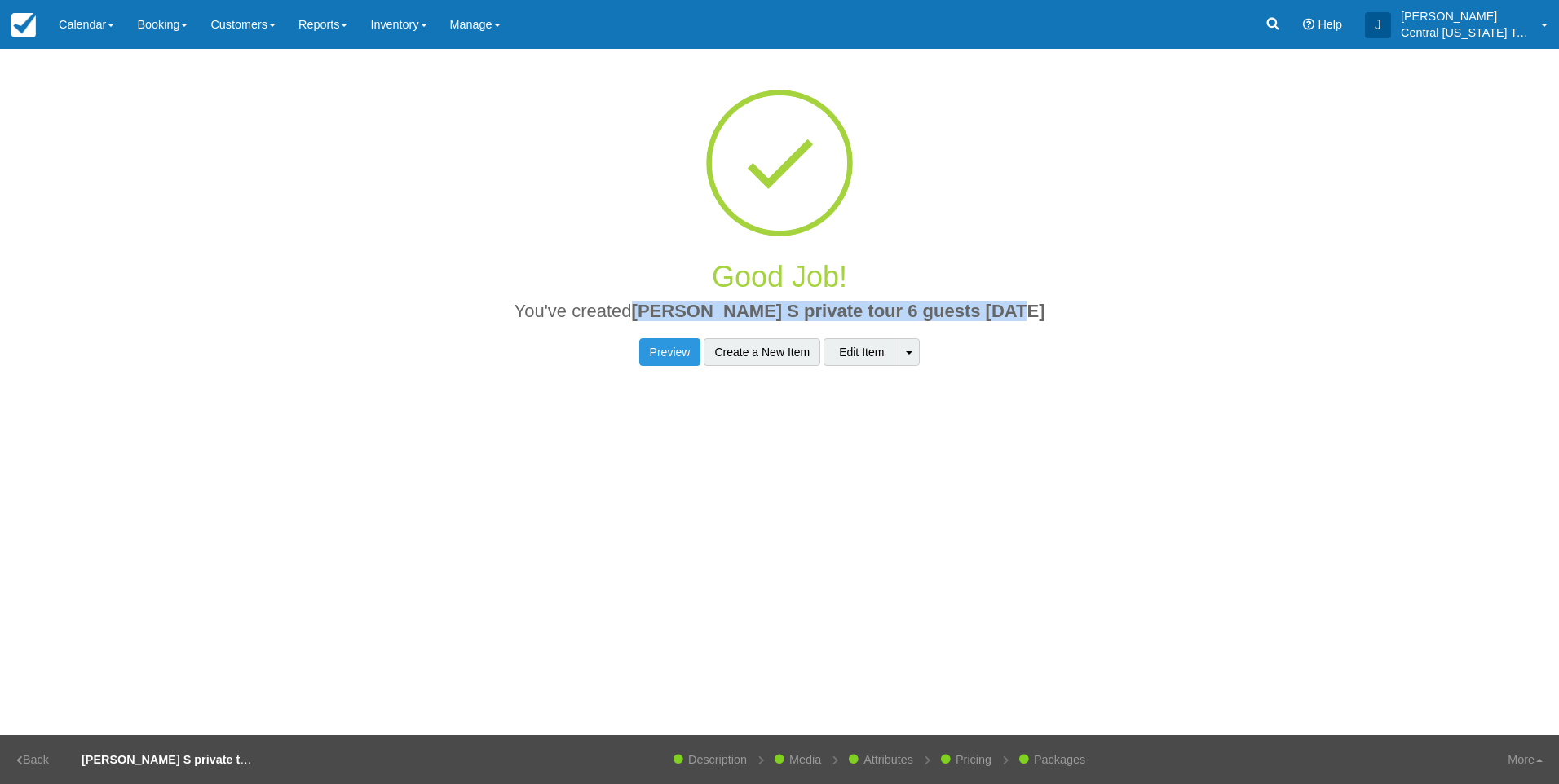
drag, startPoint x: 1115, startPoint y: 302, endPoint x: 661, endPoint y: 318, distance: 454.3
click at [661, 318] on h2 "You've created [PERSON_NAME] S private tour 6 guests [DATE]" at bounding box center [780, 316] width 1068 height 29
drag, startPoint x: 661, startPoint y: 318, endPoint x: 677, endPoint y: 313, distance: 16.8
copy span "[PERSON_NAME] S private tour 6 guests [DATE]"
drag, startPoint x: 428, startPoint y: 28, endPoint x: 427, endPoint y: 44, distance: 16.0
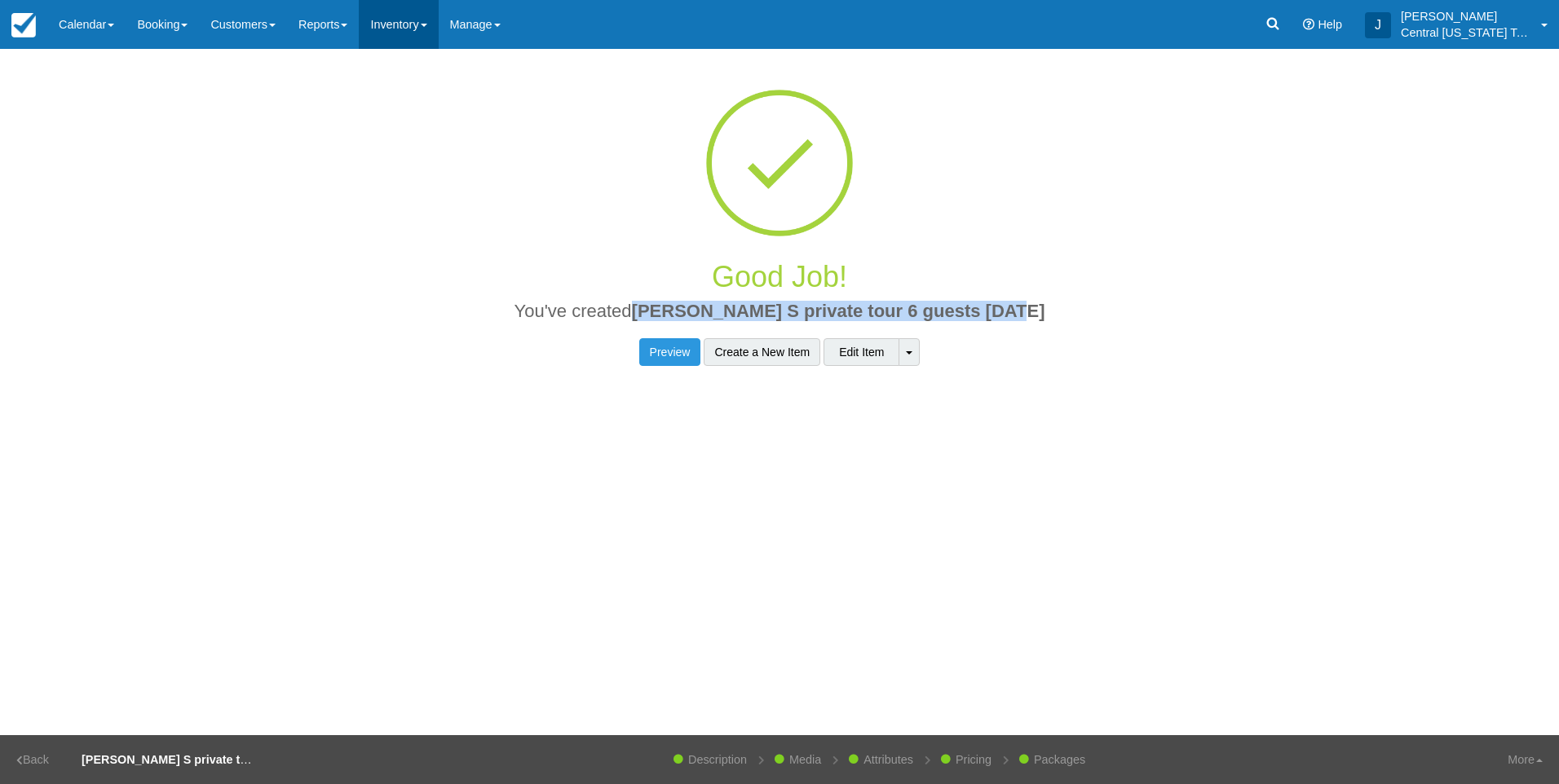
click at [428, 28] on link "Inventory" at bounding box center [398, 24] width 79 height 49
click at [422, 123] on link "Item Events" at bounding box center [423, 138] width 129 height 34
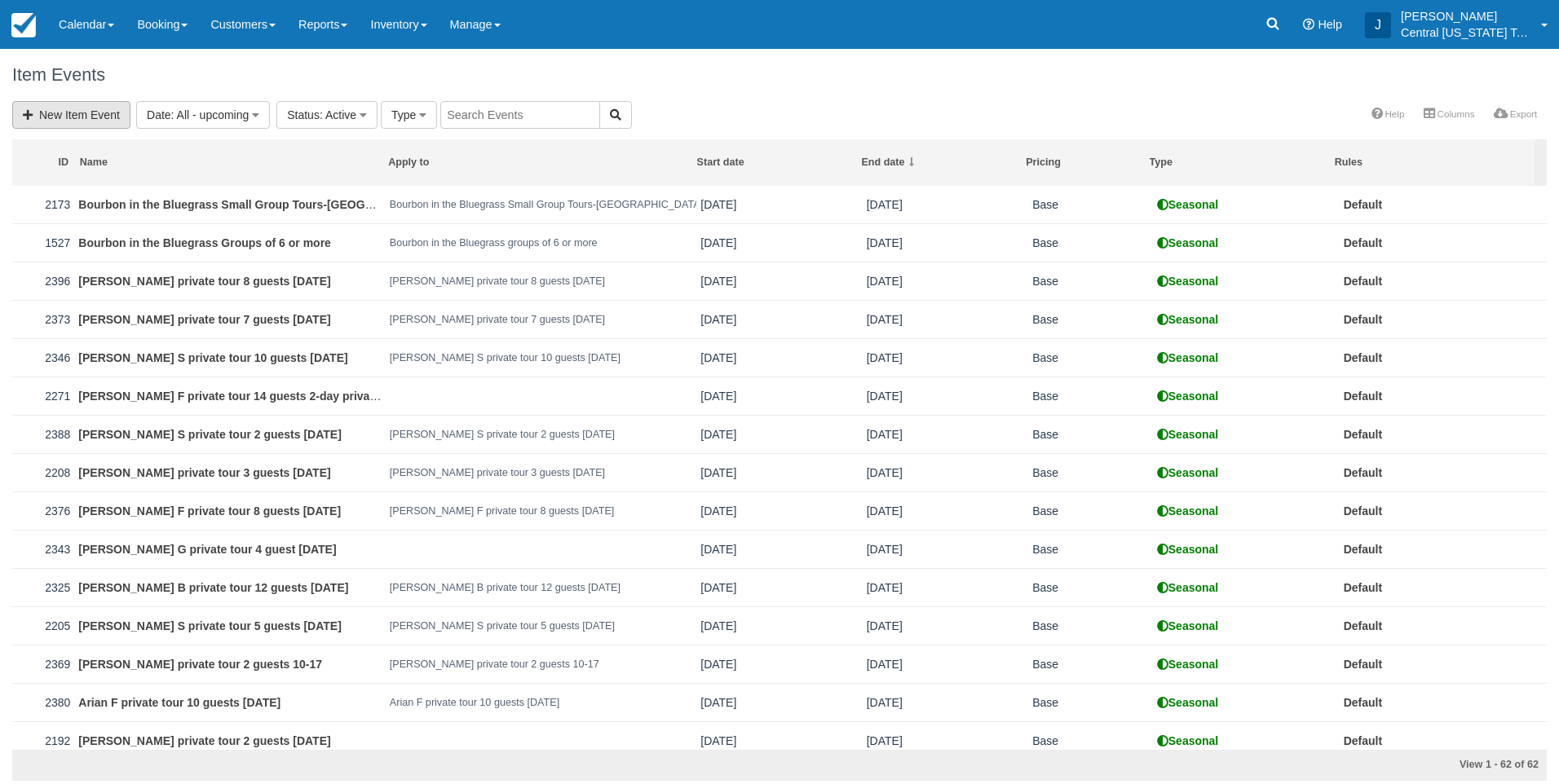
click at [126, 115] on link "New Item Event" at bounding box center [71, 115] width 118 height 28
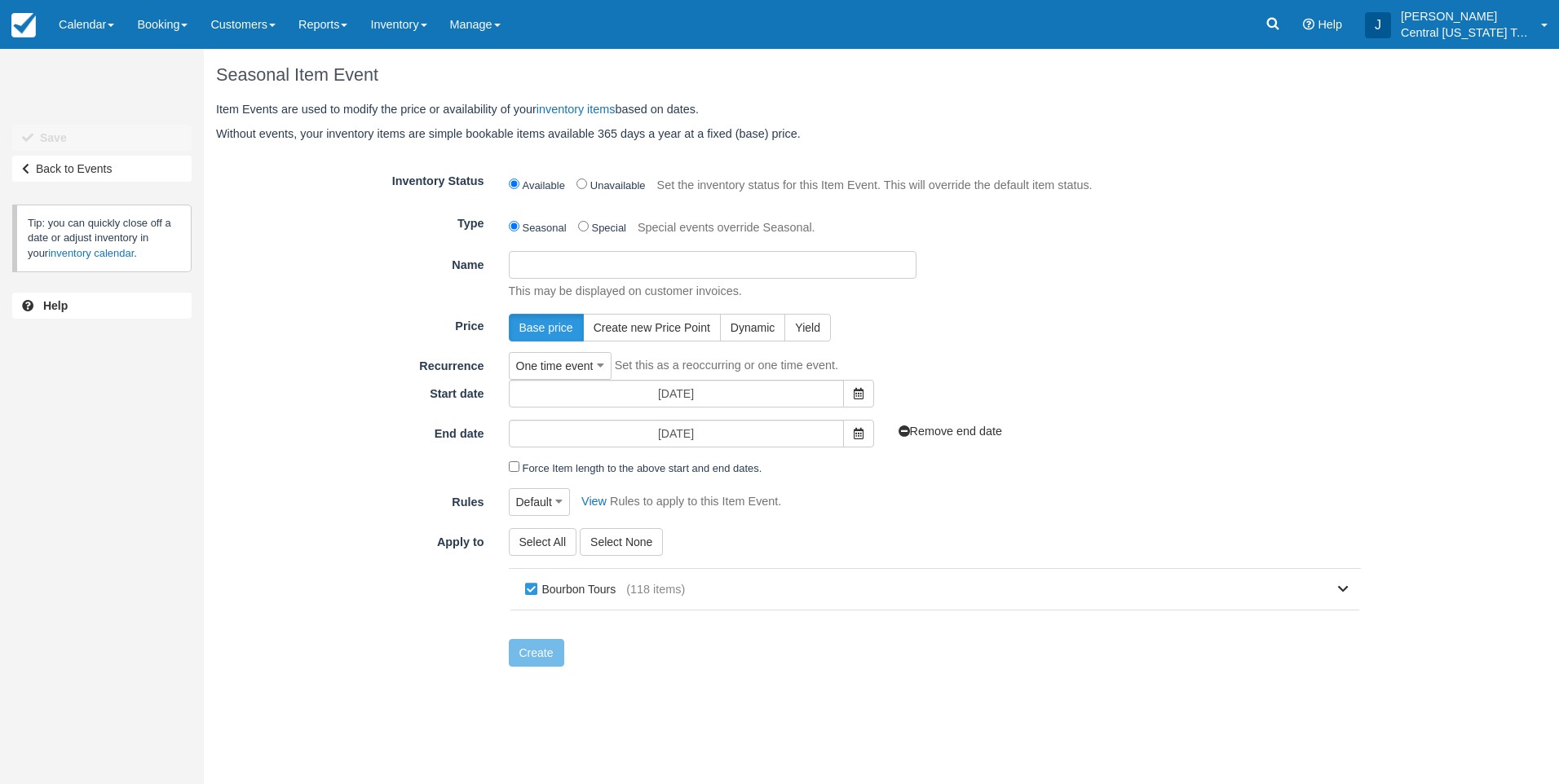
click at [632, 270] on input "Name" at bounding box center [713, 265] width 407 height 28
paste input "[PERSON_NAME] S private tour 6 guests [DATE]"
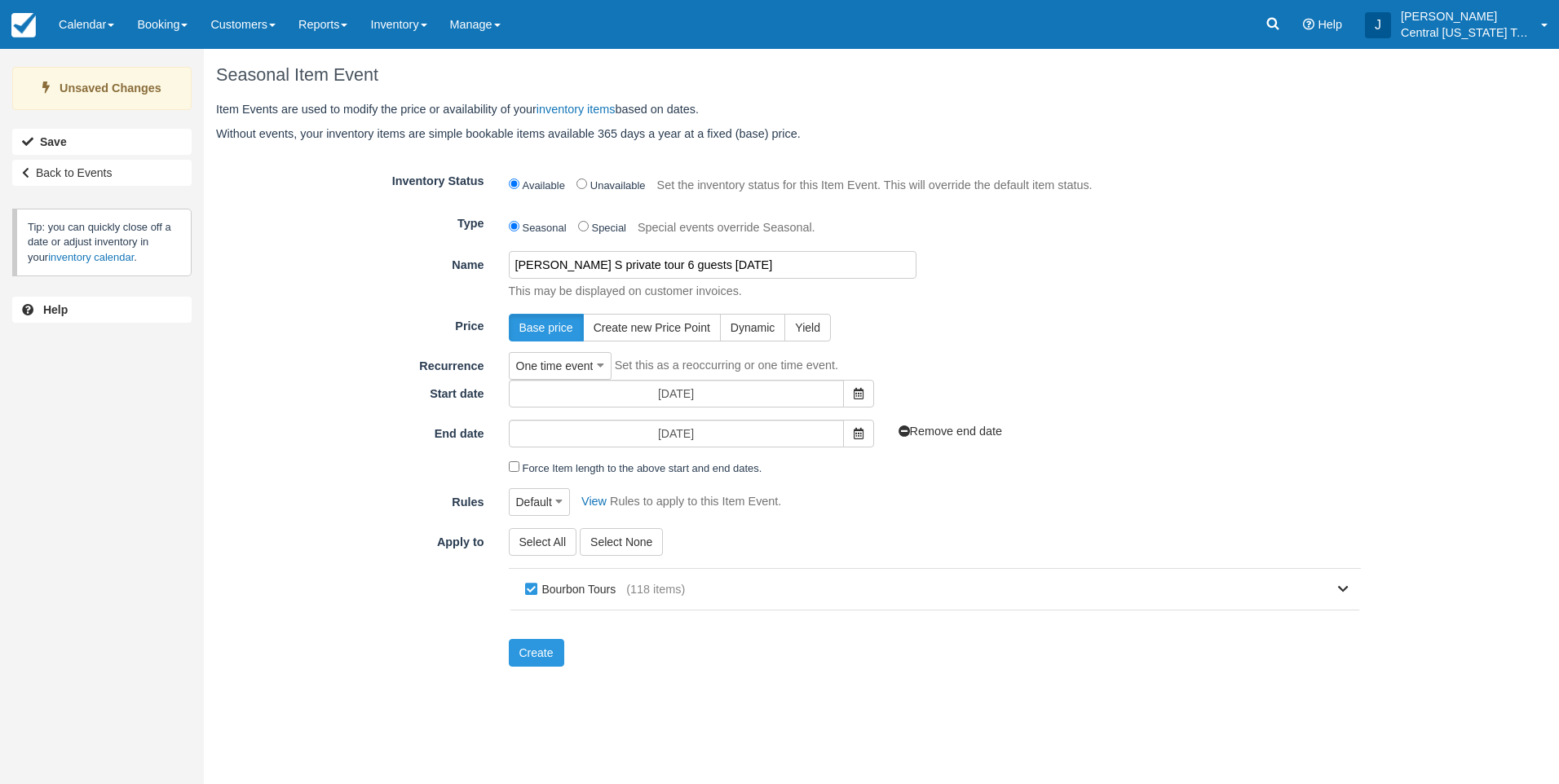
type input "[PERSON_NAME] S private tour 6 guests [DATE]"
click at [998, 306] on form "Inventory Status Available Unavailable Set the inventory status for this Item E…" at bounding box center [788, 417] width 1145 height 501
click at [859, 395] on icon at bounding box center [858, 393] width 10 height 11
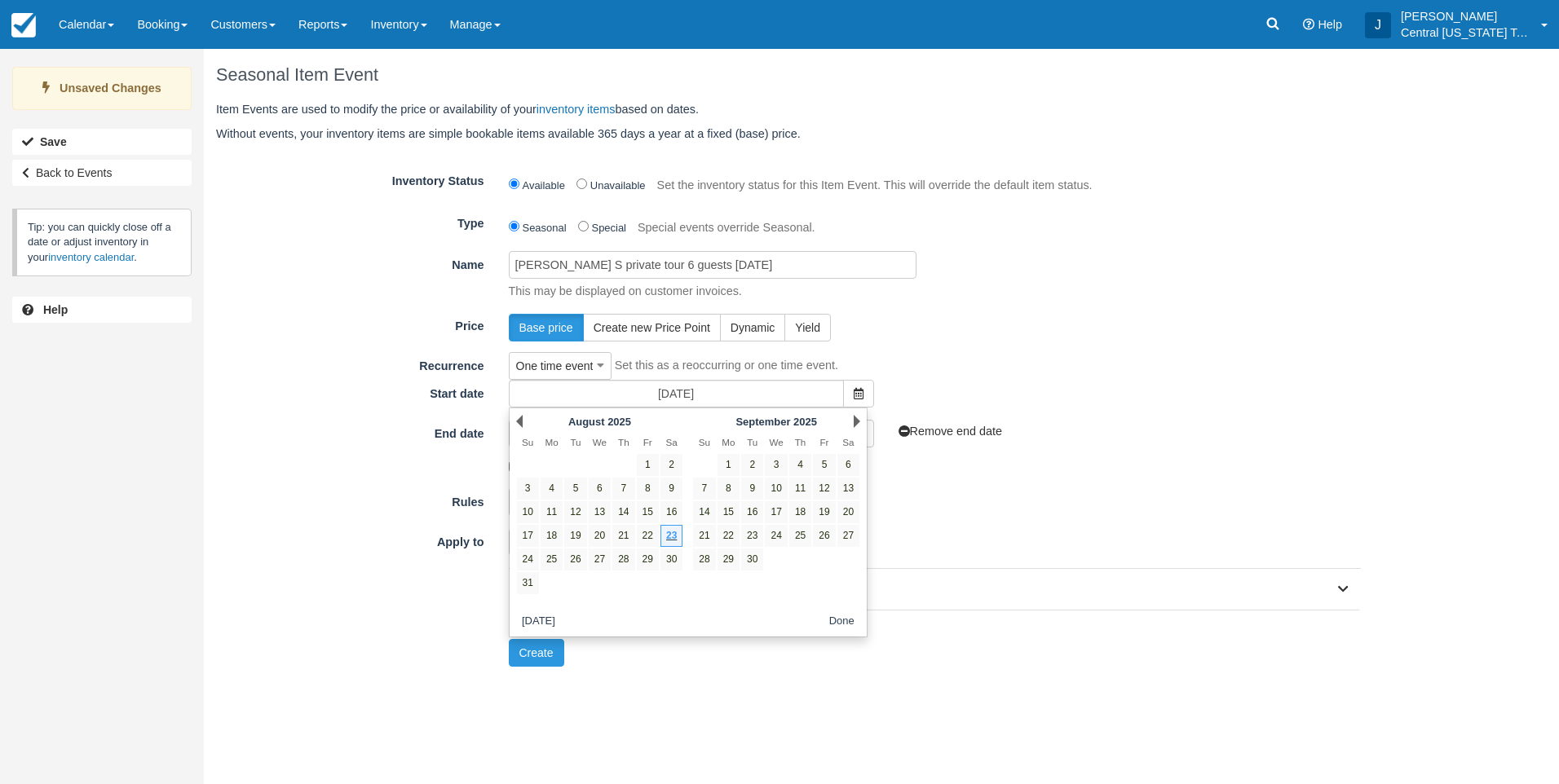
click at [856, 412] on div "Next September 2025" at bounding box center [776, 421] width 177 height 23
click at [856, 417] on link "Next" at bounding box center [856, 421] width 6 height 13
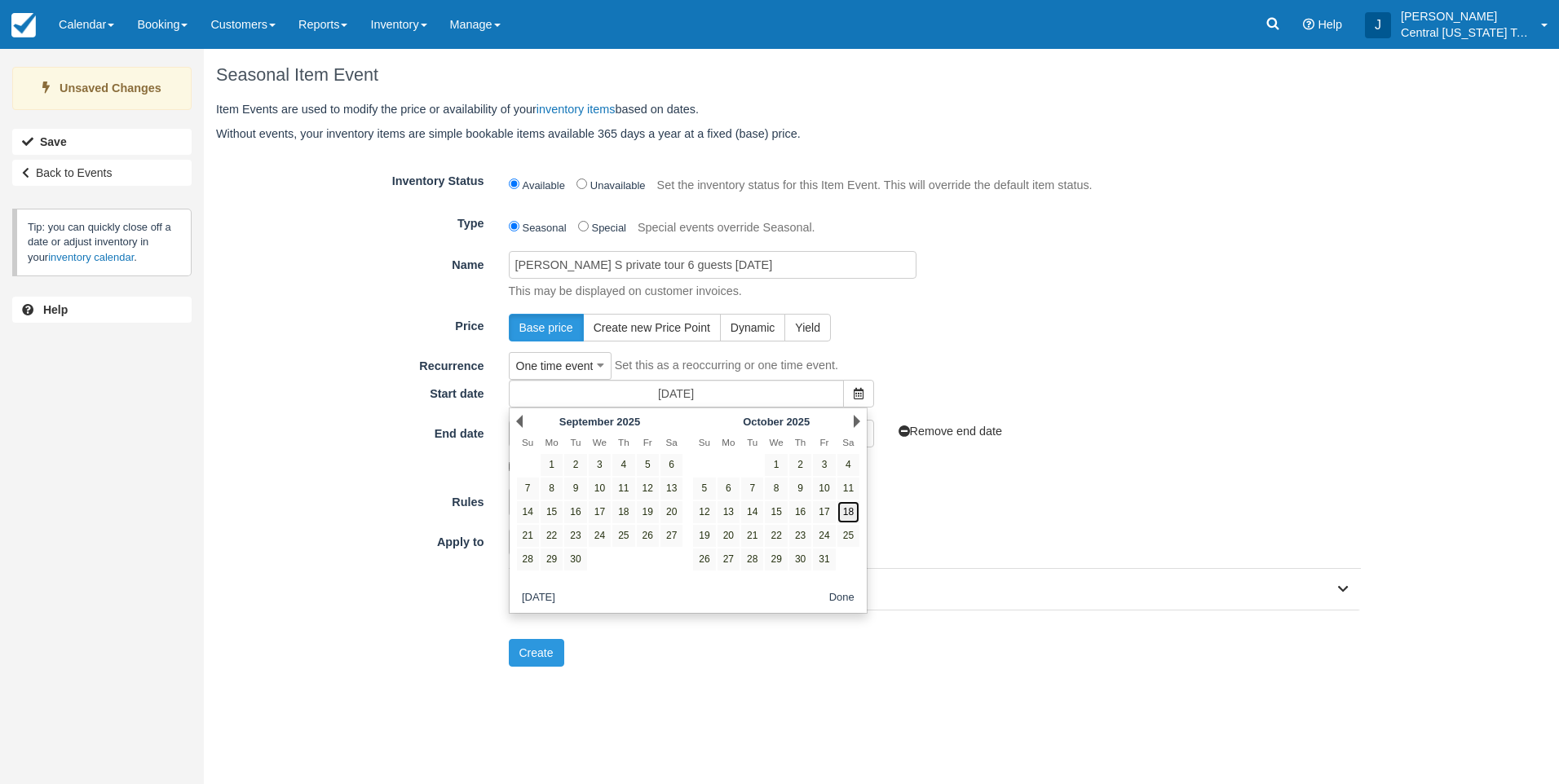
click at [857, 511] on link "18" at bounding box center [849, 513] width 22 height 22
type input "10/18/25"
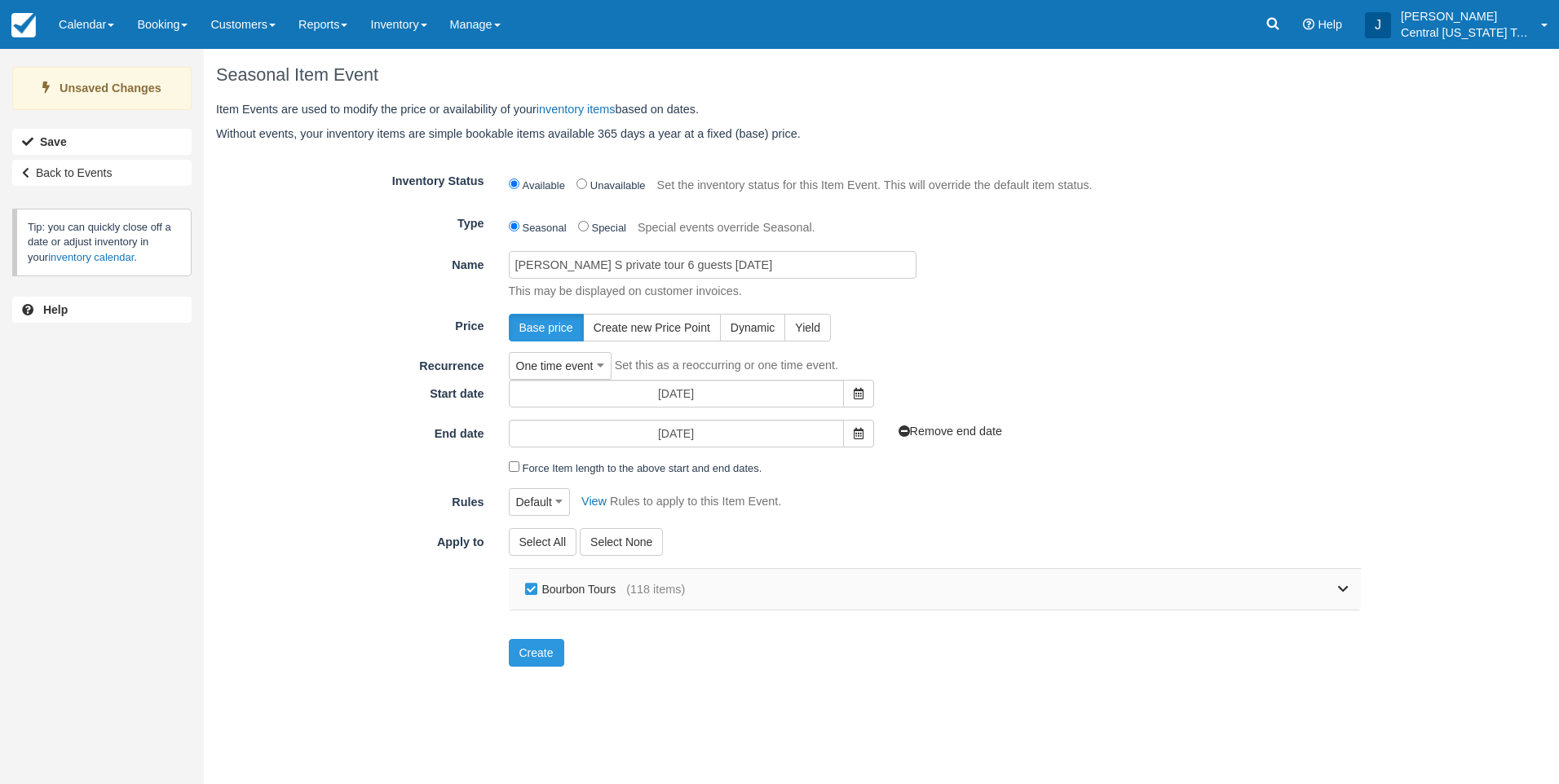
click at [584, 591] on label "Bourbon Tours" at bounding box center [574, 590] width 106 height 24
checkbox input "false"
click at [1328, 585] on link at bounding box center [1016, 590] width 664 height 41
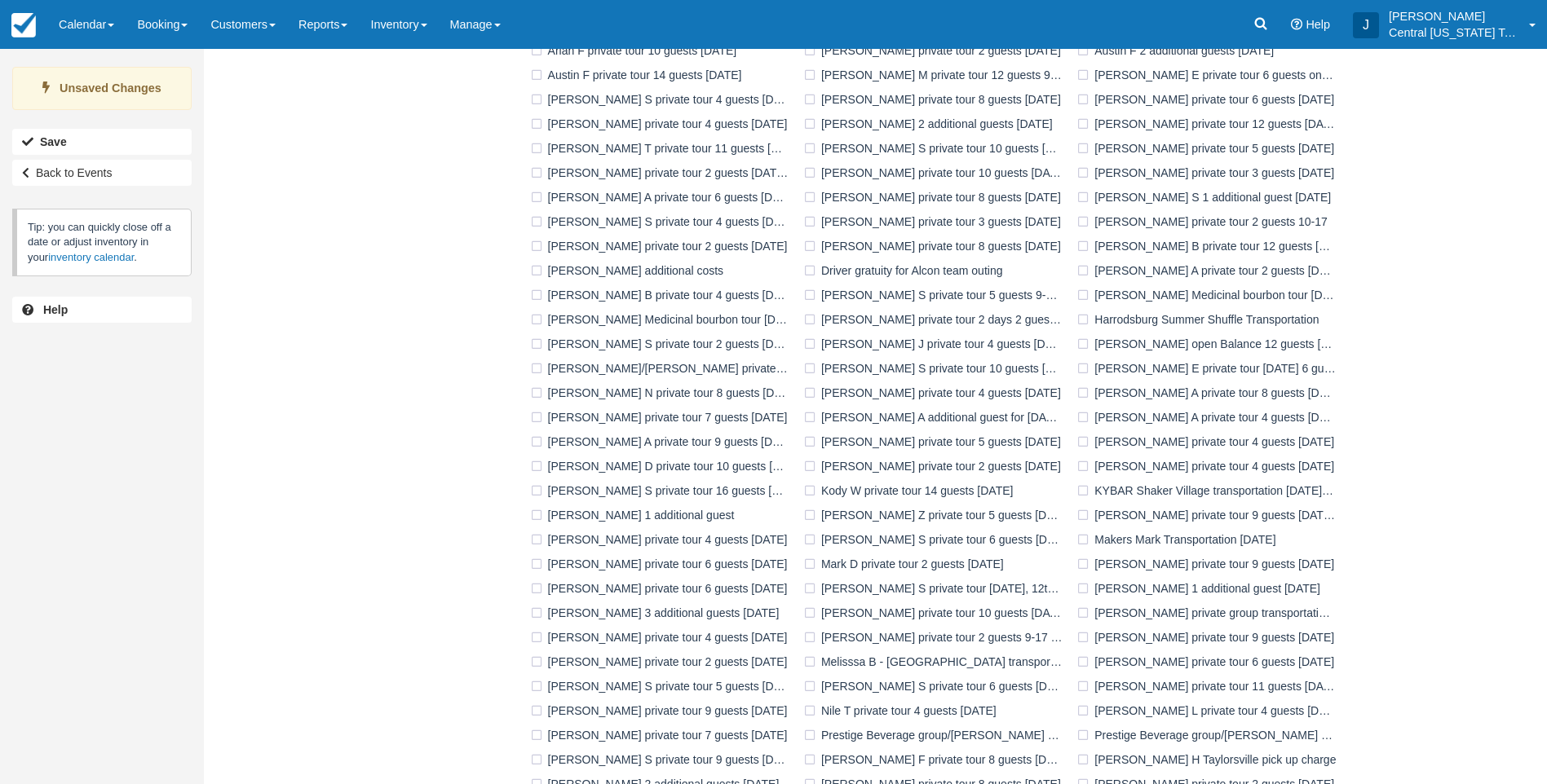
scroll to position [887, 0]
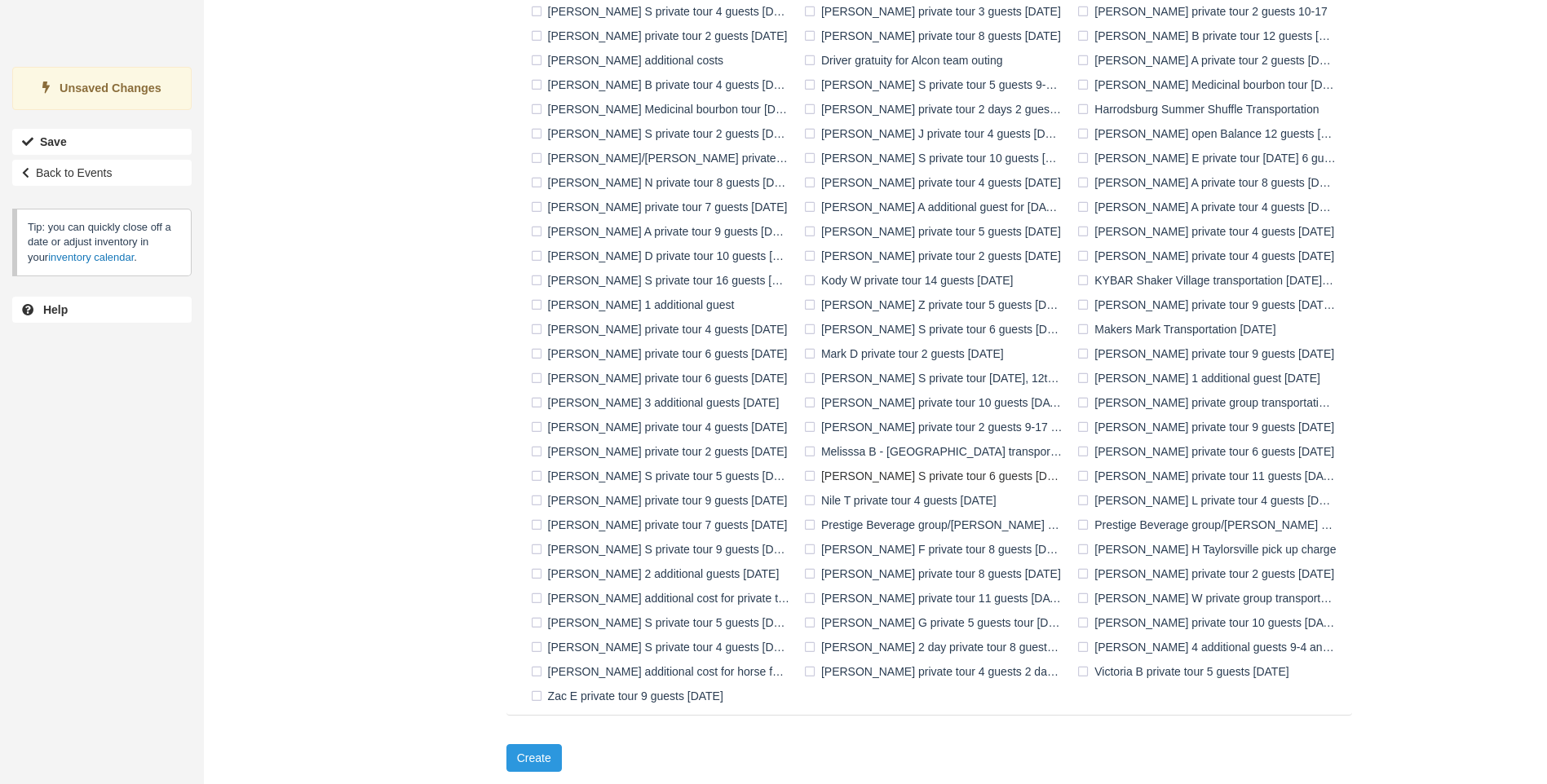
click at [921, 472] on label "[PERSON_NAME] S private tour 6 guests [DATE]" at bounding box center [936, 476] width 273 height 24
checkbox input "true"
click at [537, 753] on button "Create" at bounding box center [534, 758] width 56 height 28
